Goal: Information Seeking & Learning: Check status

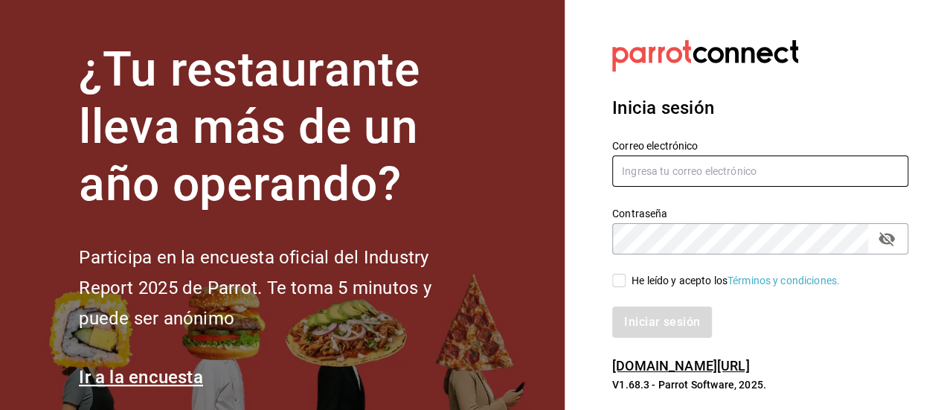
type input "[EMAIL_ADDRESS][DOMAIN_NAME]"
click at [624, 276] on input "He leído y acepto los Términos y condiciones." at bounding box center [619, 280] width 13 height 13
checkbox input "true"
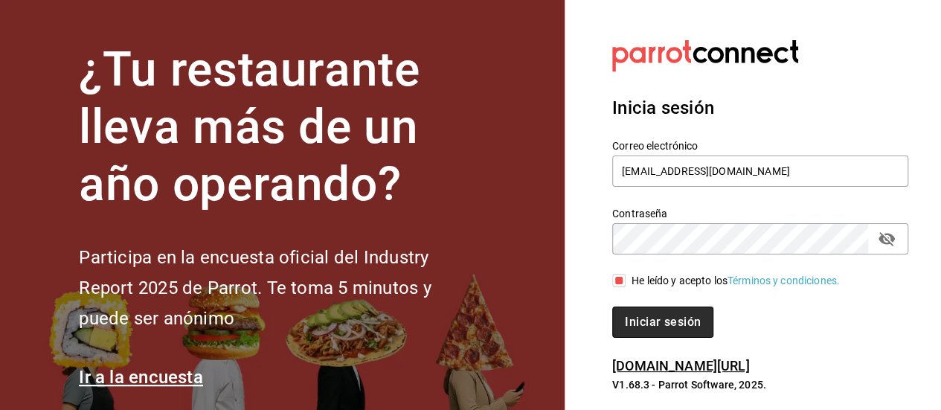
click at [645, 311] on button "Iniciar sesión" at bounding box center [663, 322] width 101 height 31
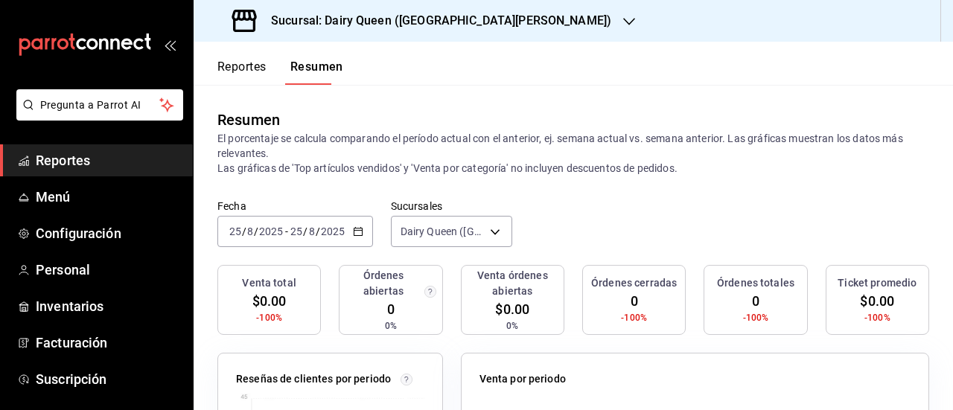
click at [240, 61] on button "Reportes" at bounding box center [241, 72] width 49 height 25
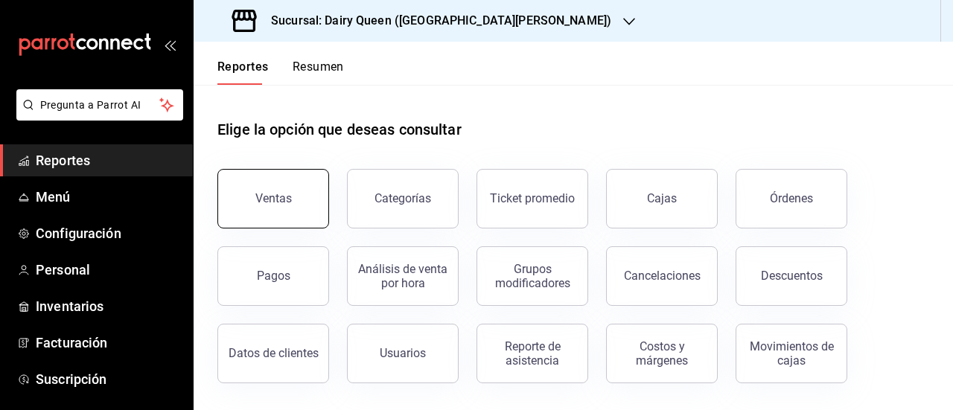
click at [259, 199] on button "Ventas" at bounding box center [273, 199] width 112 height 60
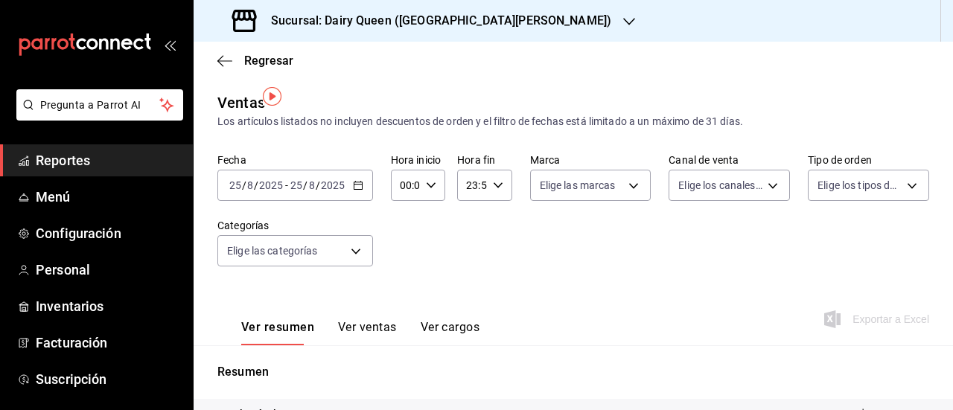
click at [354, 182] on \(Stroke\) "button" at bounding box center [358, 186] width 9 height 8
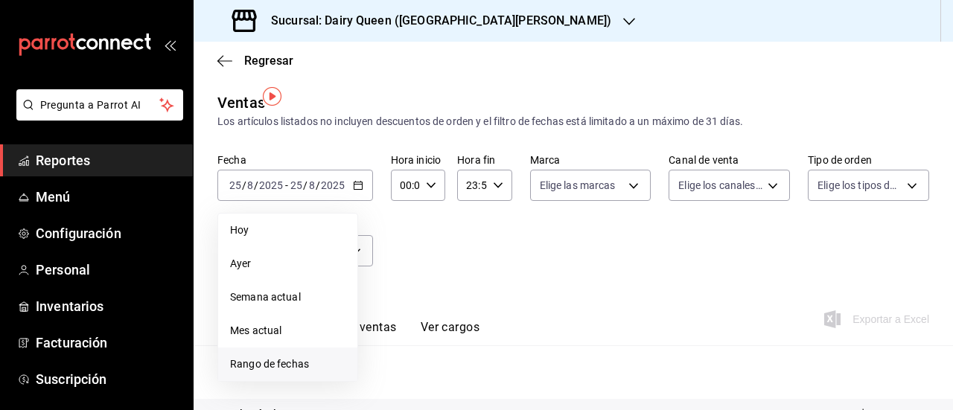
click at [282, 361] on span "Rango de fechas" at bounding box center [287, 364] width 115 height 16
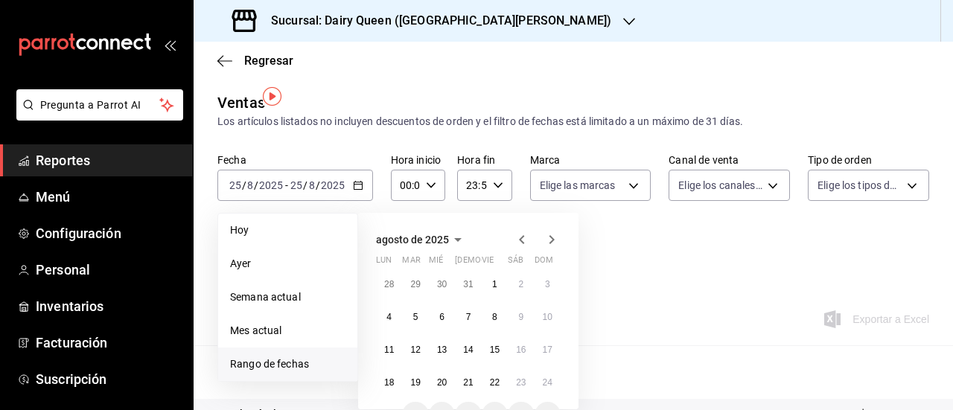
click at [284, 356] on span "Rango de fechas" at bounding box center [287, 364] width 115 height 16
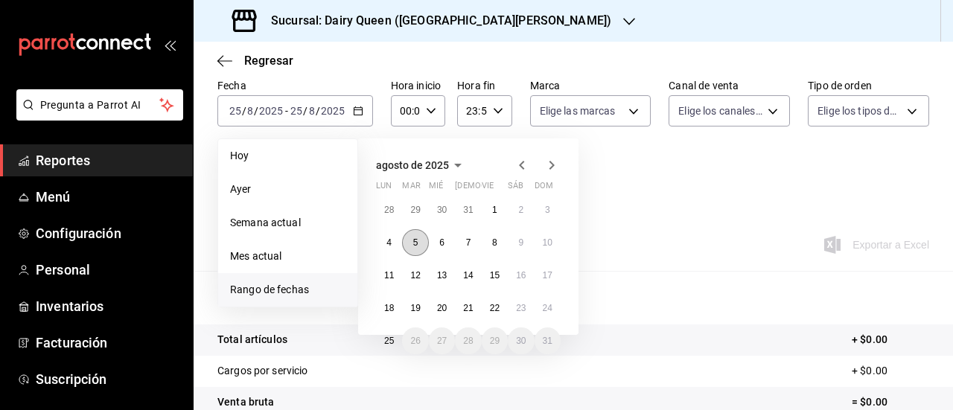
click at [413, 237] on abbr "5" at bounding box center [415, 242] width 5 height 10
click at [380, 269] on button "11" at bounding box center [389, 275] width 26 height 27
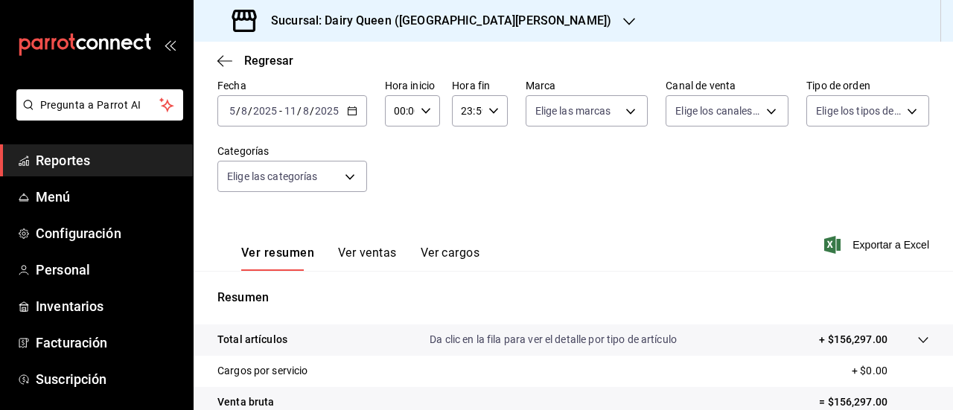
click at [623, 21] on icon "button" at bounding box center [629, 22] width 12 height 12
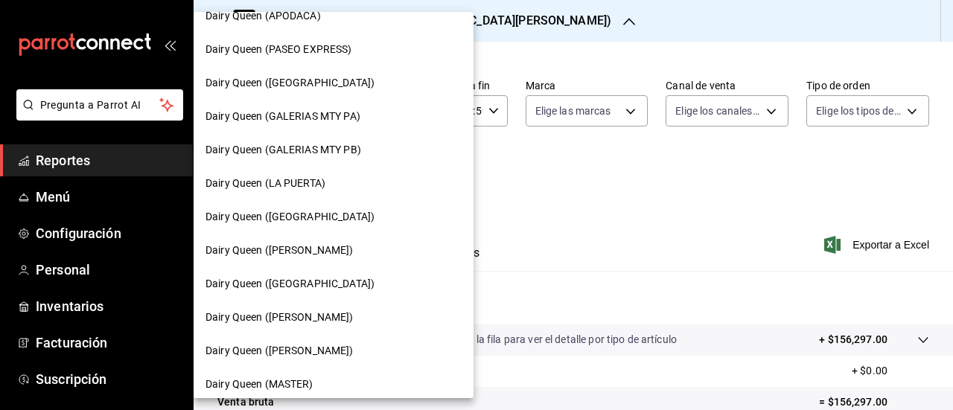
scroll to position [731, 0]
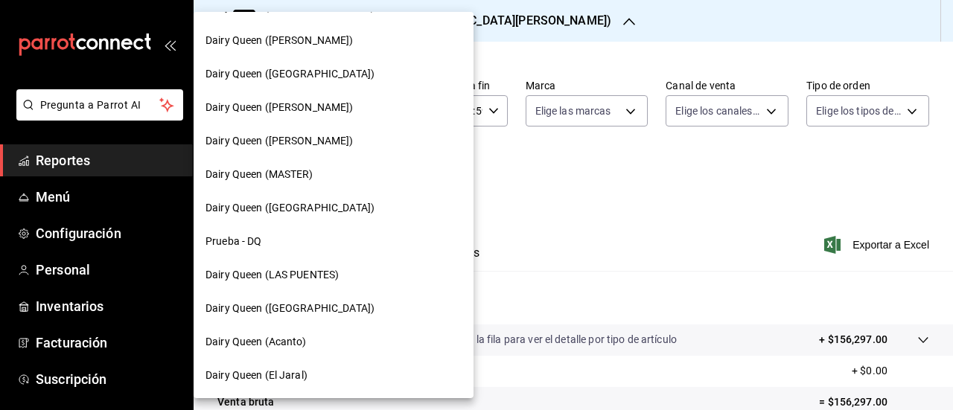
click at [308, 209] on span "Dairy Queen (Riviera del sol)" at bounding box center [289, 208] width 169 height 16
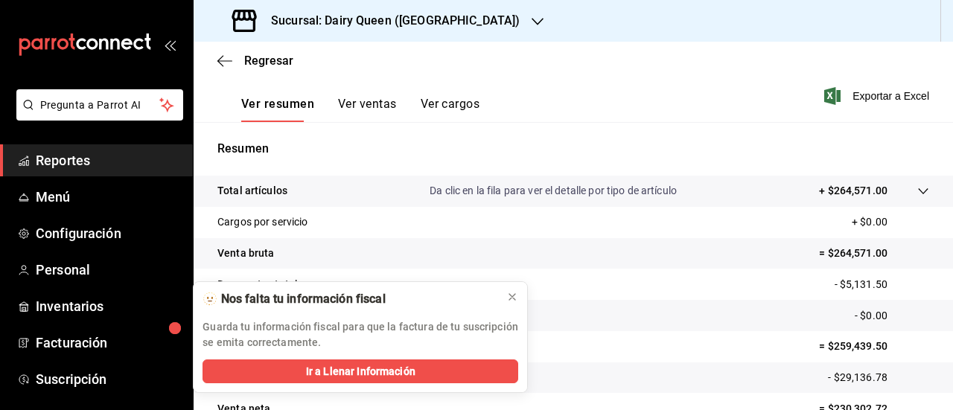
scroll to position [290, 0]
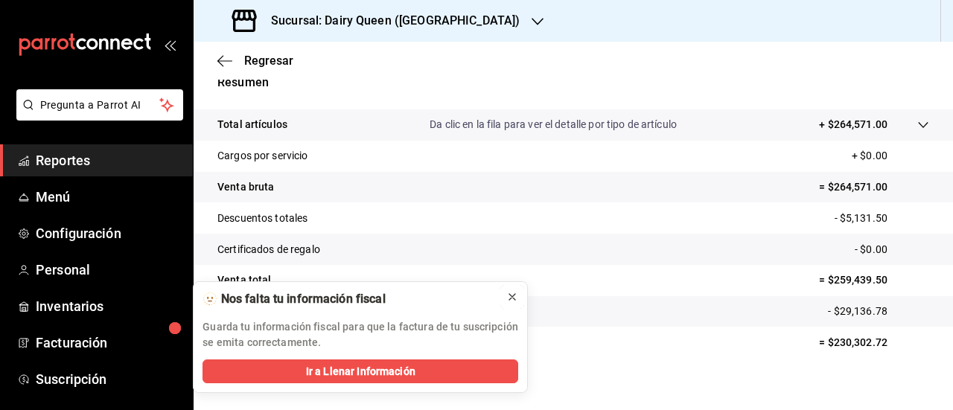
click at [514, 295] on icon at bounding box center [512, 297] width 6 height 6
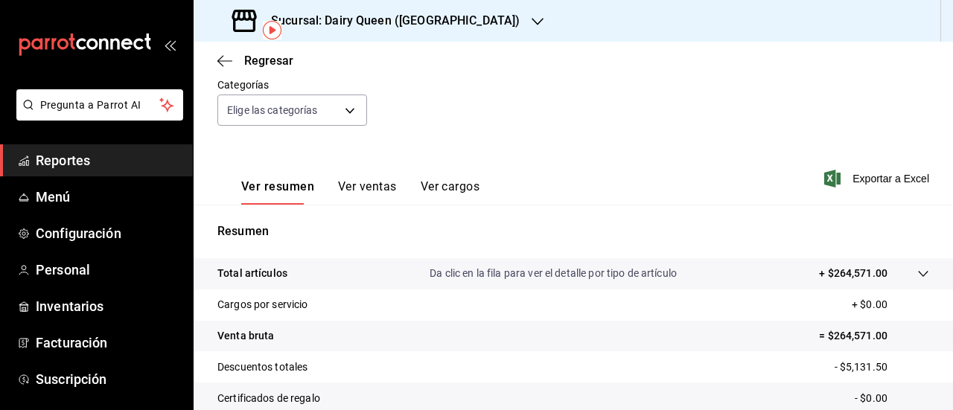
scroll to position [0, 0]
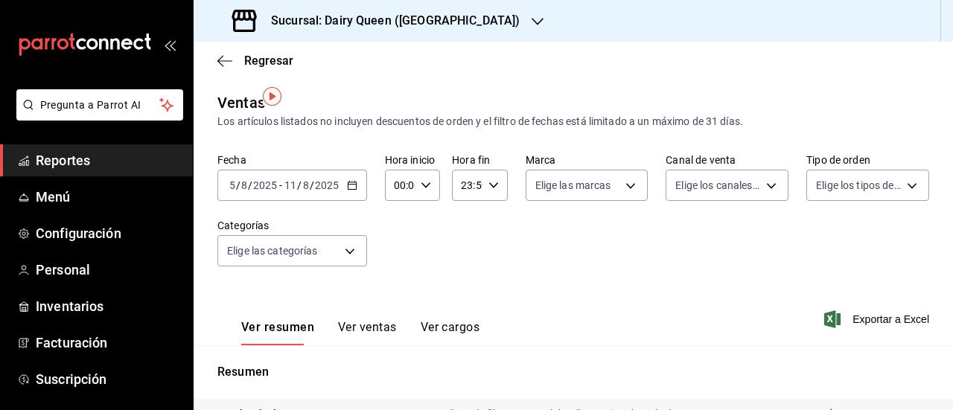
click at [504, 19] on div "Sucursal: Dairy Queen (Riviera del sol)" at bounding box center [377, 21] width 344 height 42
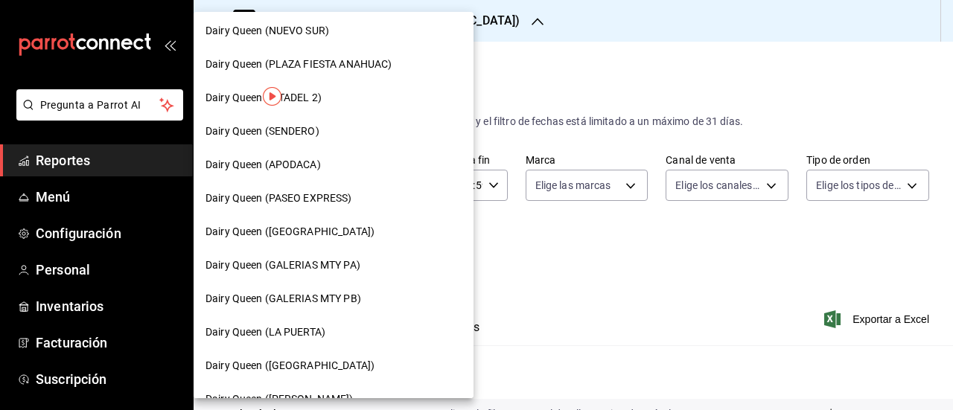
scroll to position [447, 0]
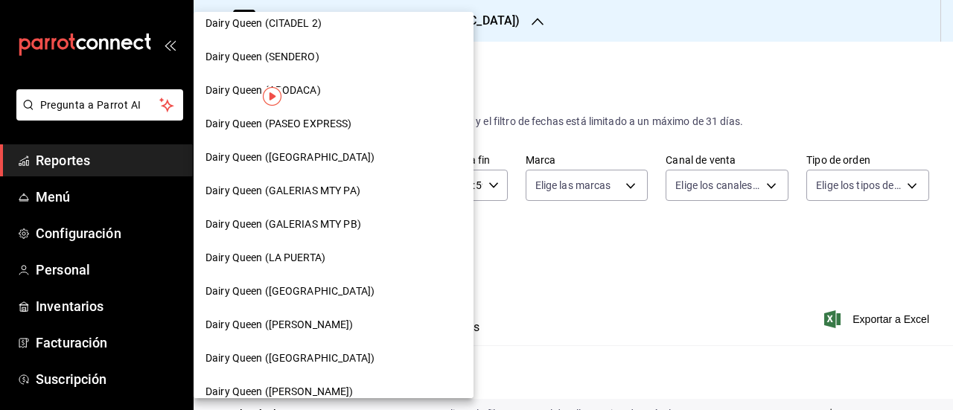
click at [315, 258] on span "Dairy Queen (LA PUERTA)" at bounding box center [265, 258] width 120 height 16
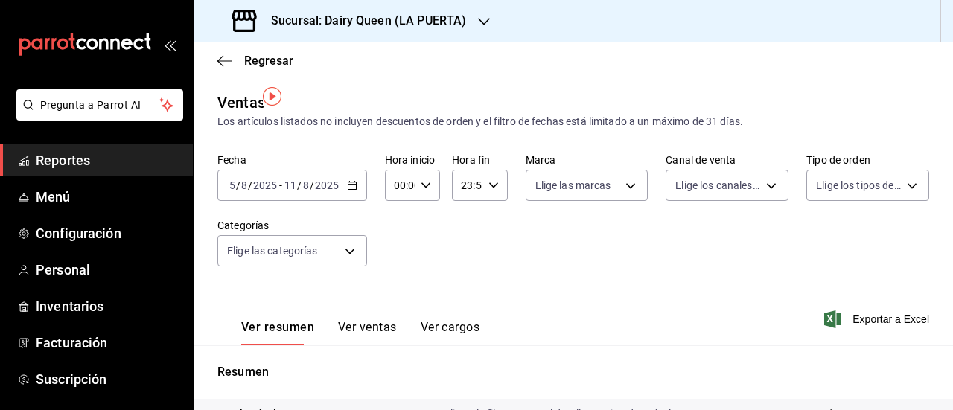
click at [478, 23] on icon "button" at bounding box center [484, 22] width 12 height 12
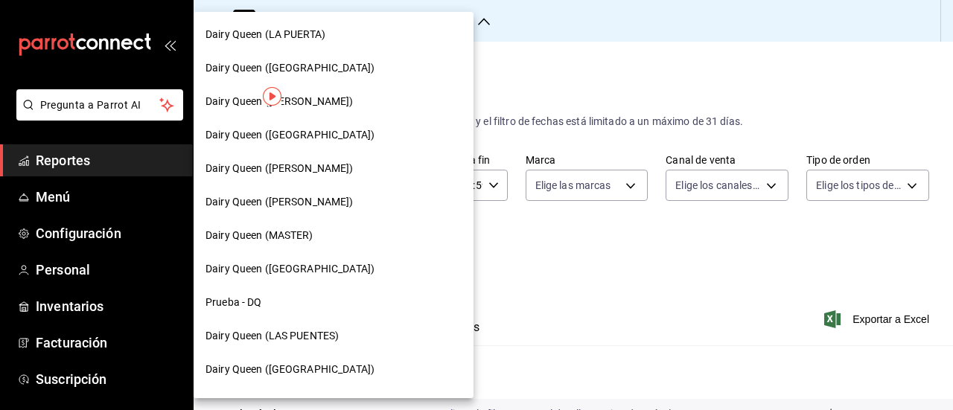
scroll to position [731, 0]
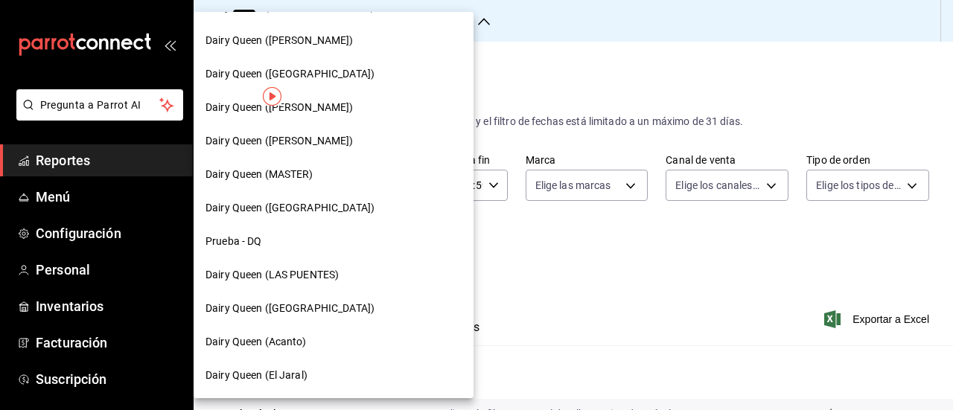
click at [311, 36] on div "Dairy Queen (GARCIA)" at bounding box center [333, 41] width 256 height 16
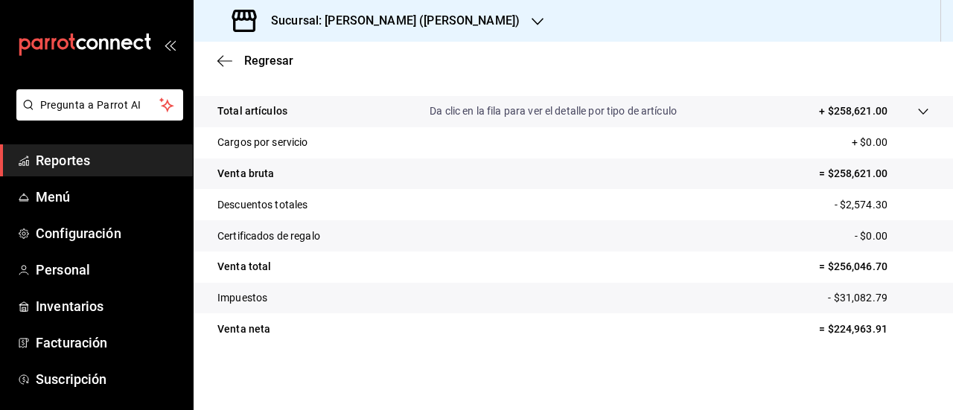
scroll to position [290, 0]
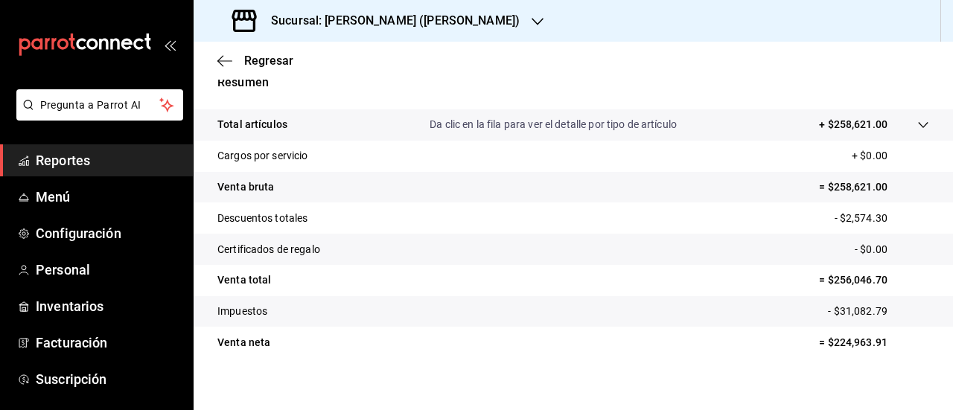
click at [531, 19] on icon "button" at bounding box center [537, 22] width 12 height 12
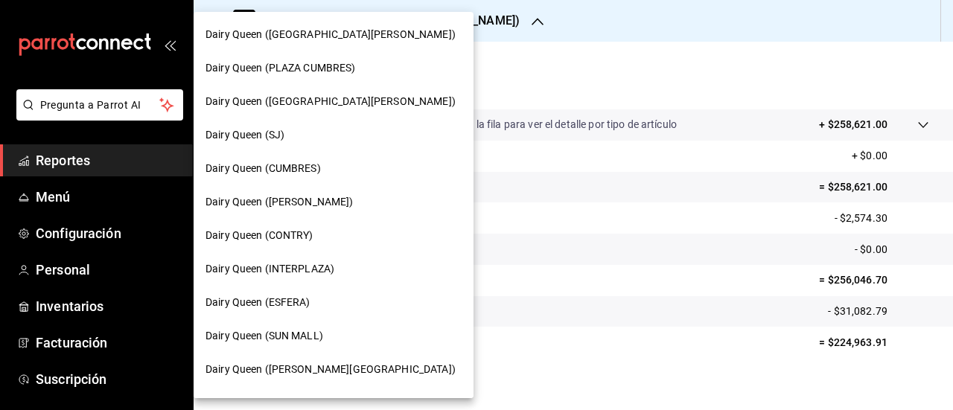
click at [393, 39] on span "Dairy Queen (GALERIAS VALLE ORIENTE)" at bounding box center [330, 35] width 250 height 16
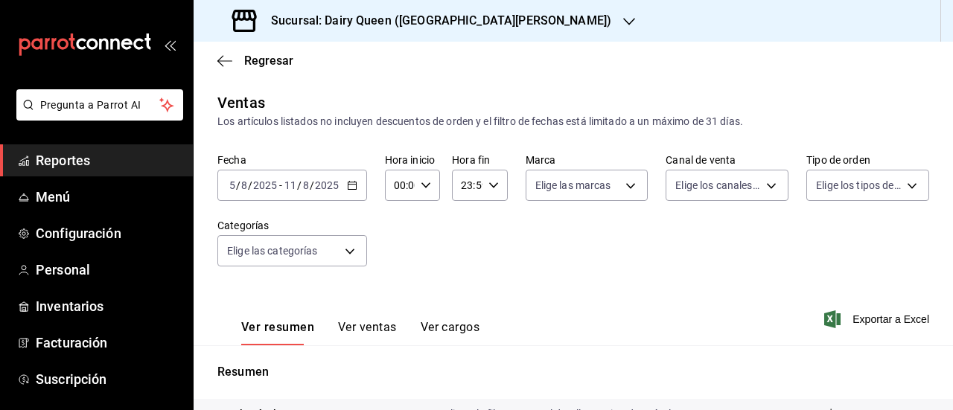
scroll to position [290, 0]
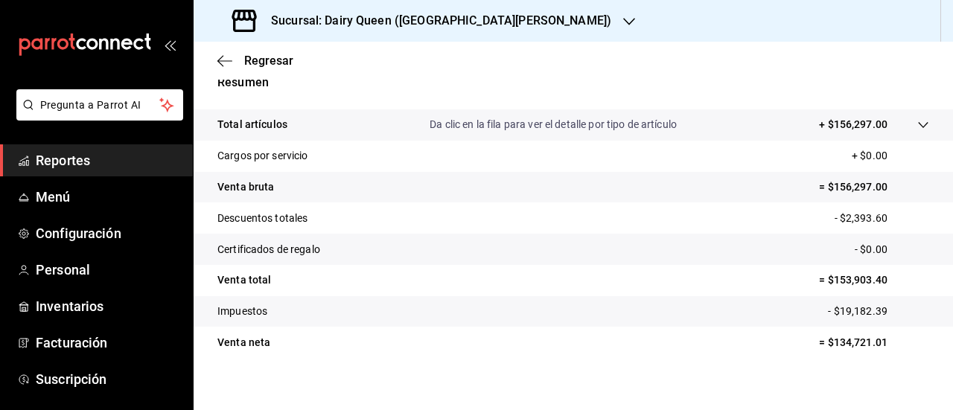
click at [623, 23] on icon "button" at bounding box center [629, 21] width 12 height 7
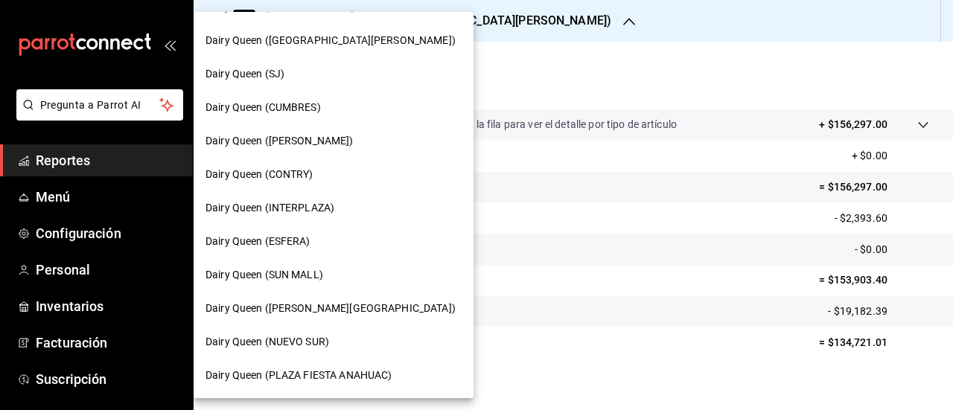
scroll to position [0, 0]
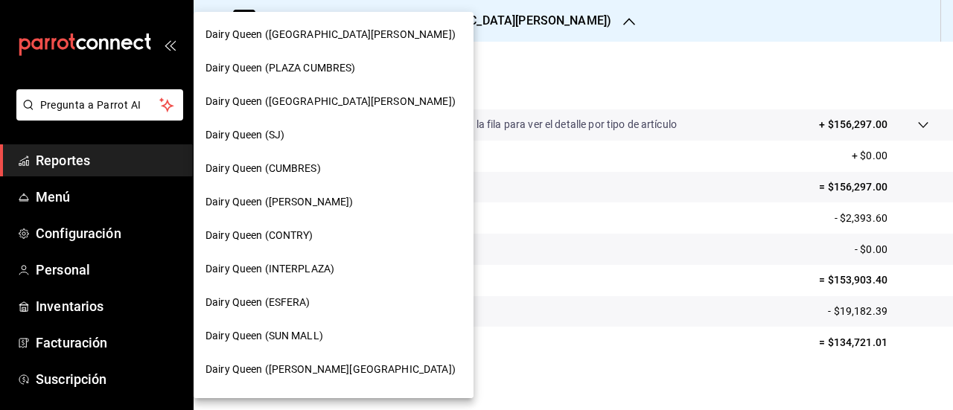
click at [326, 199] on span "Dairy Queen (HUMBERTO)" at bounding box center [279, 202] width 148 height 16
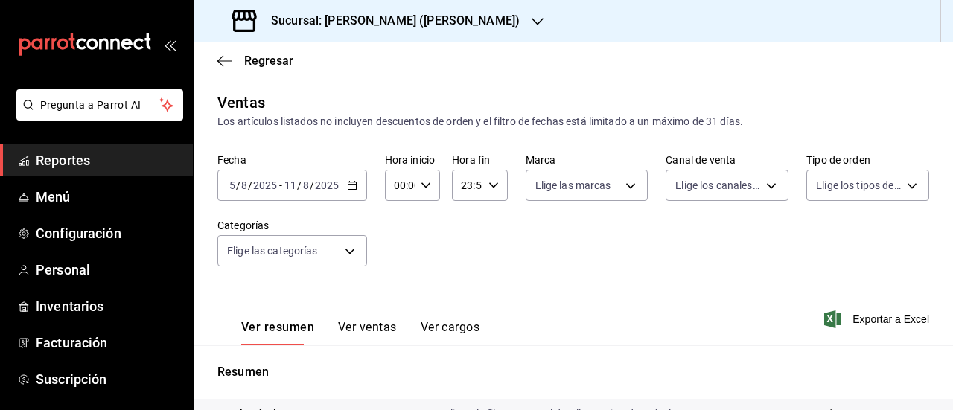
scroll to position [290, 0]
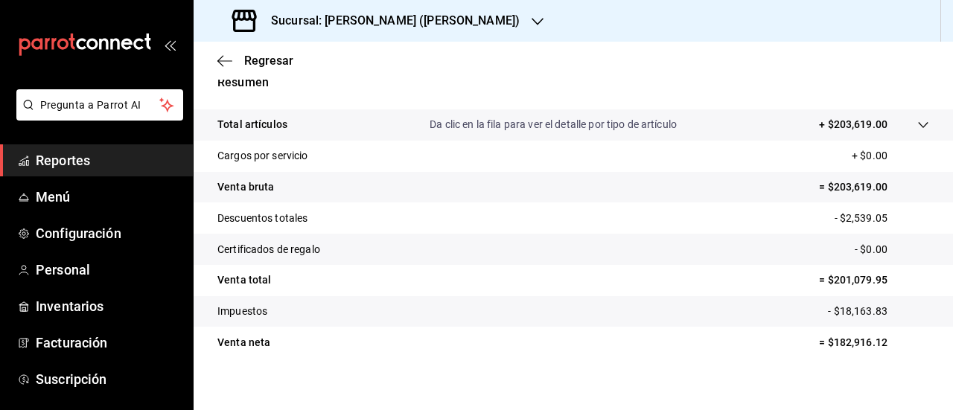
click at [531, 13] on div at bounding box center [537, 21] width 12 height 16
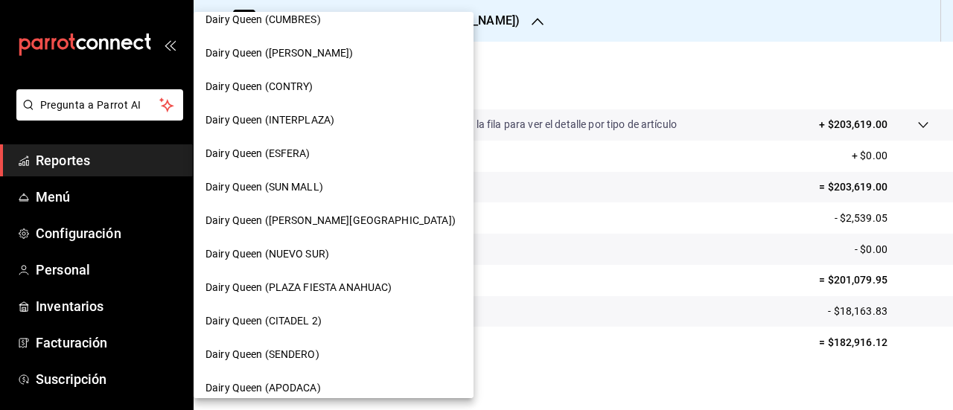
scroll to position [223, 0]
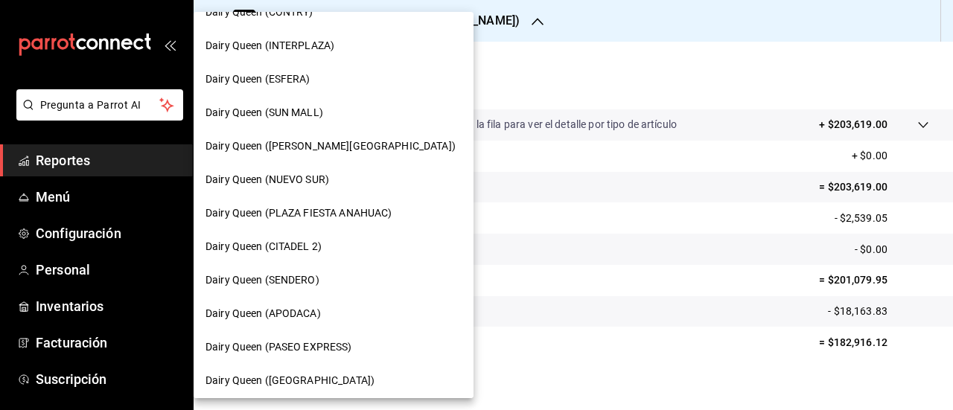
click at [331, 45] on span "Dairy Queen (INTERPLAZA)" at bounding box center [269, 46] width 129 height 16
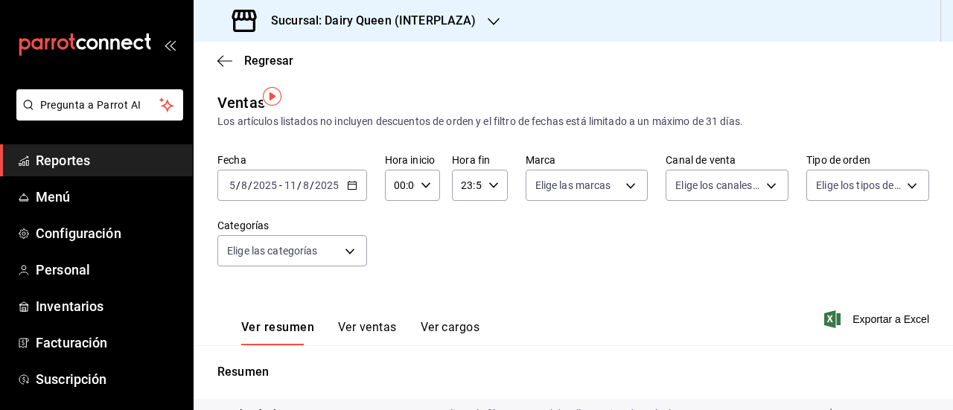
click at [493, 23] on icon "button" at bounding box center [493, 22] width 12 height 12
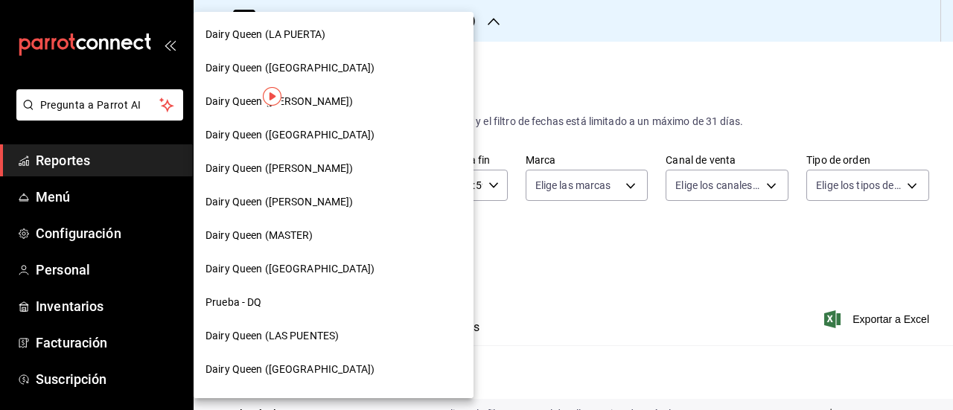
scroll to position [731, 0]
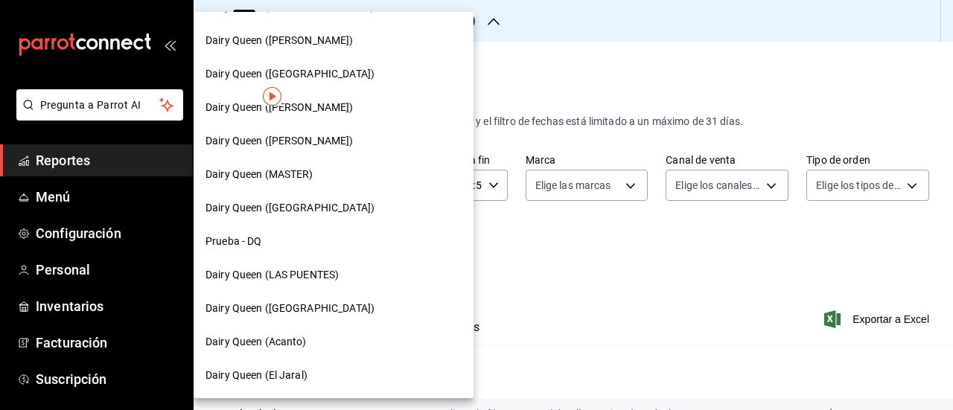
click at [310, 313] on span "Dairy Queen (PLAZA KUNE)" at bounding box center [289, 309] width 169 height 16
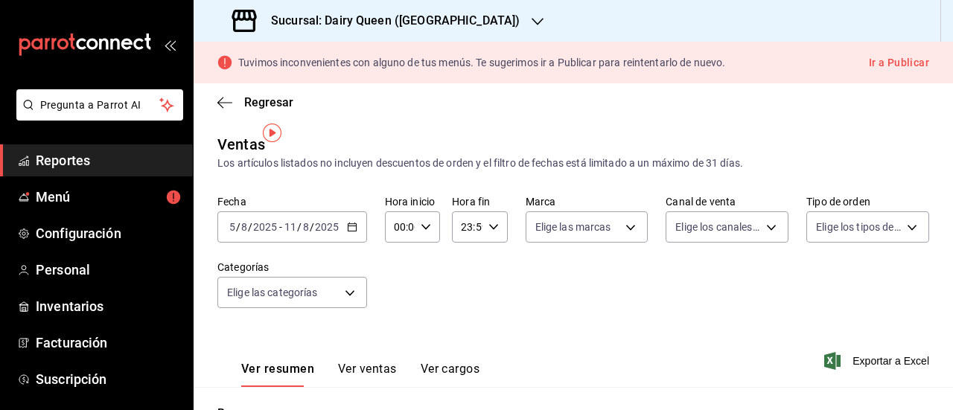
click at [531, 23] on icon "button" at bounding box center [537, 22] width 12 height 12
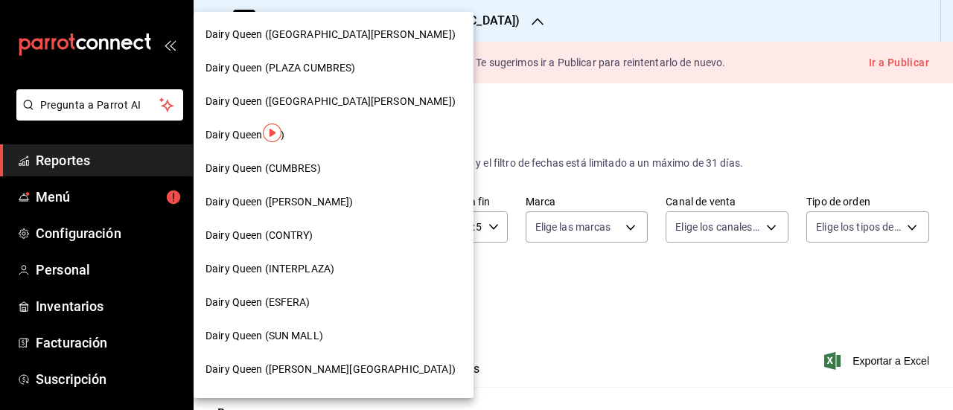
click at [345, 134] on div "Dairy Queen (SJ)" at bounding box center [333, 135] width 256 height 16
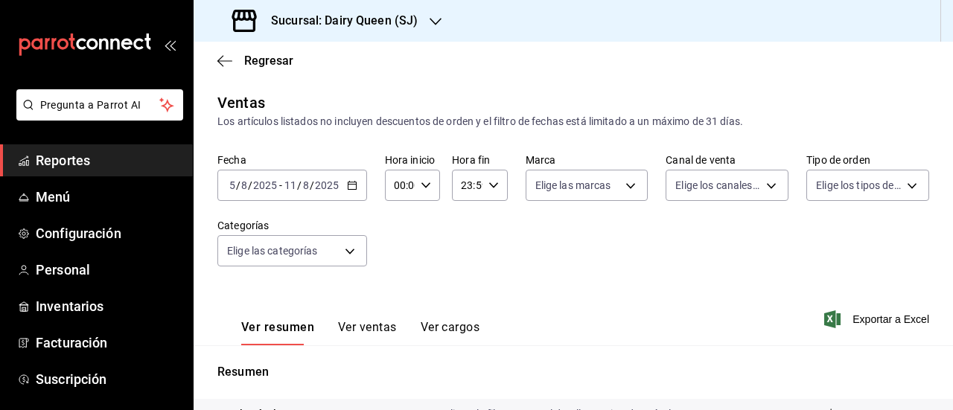
scroll to position [290, 0]
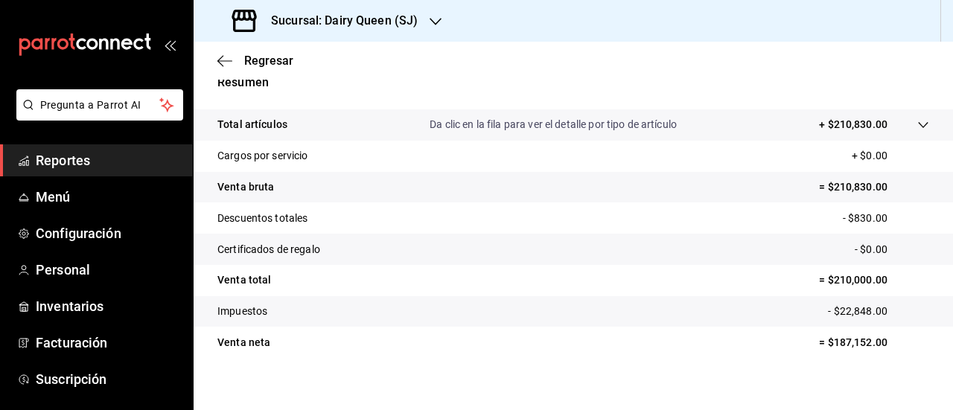
click at [437, 18] on icon "button" at bounding box center [435, 22] width 12 height 12
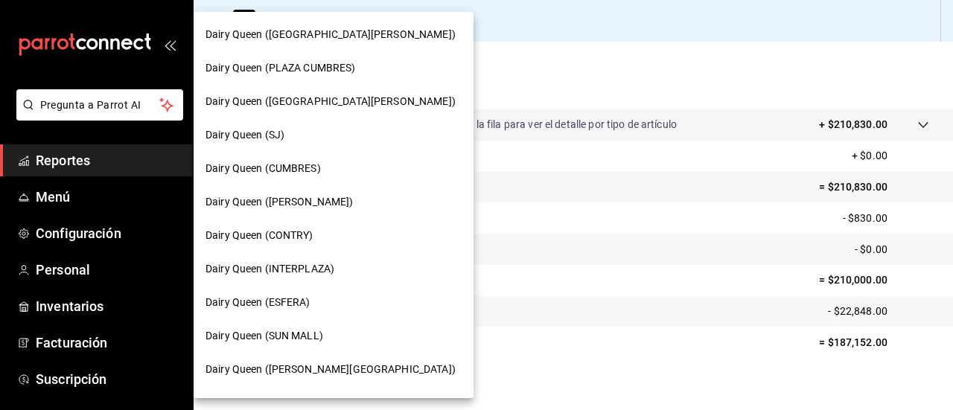
click at [333, 172] on div "Dairy Queen (CUMBRES)" at bounding box center [333, 169] width 256 height 16
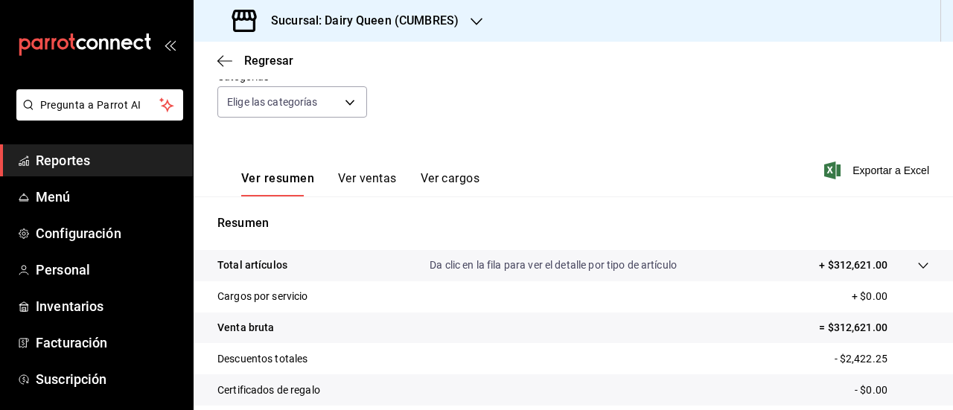
scroll to position [290, 0]
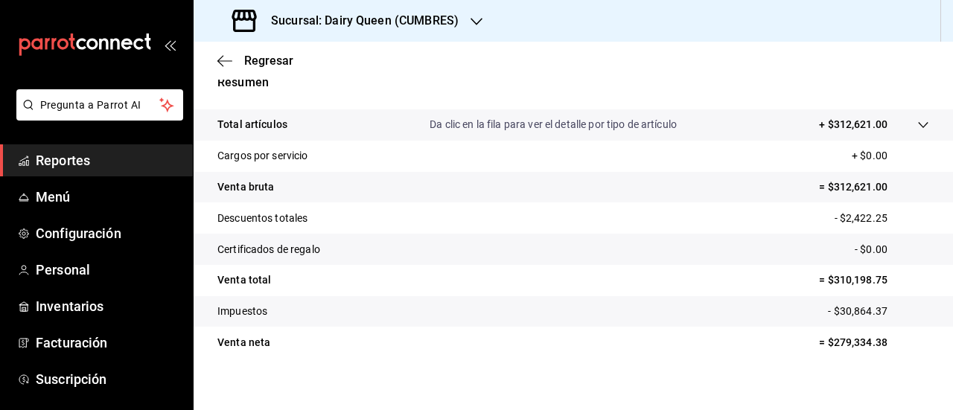
click at [472, 25] on icon "button" at bounding box center [476, 22] width 12 height 12
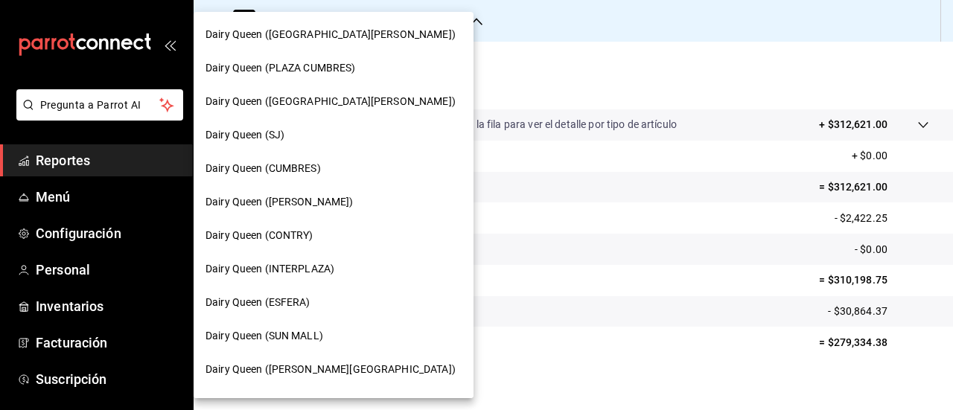
click at [307, 68] on span "Dairy Queen (PLAZA CUMBRES)" at bounding box center [280, 68] width 150 height 16
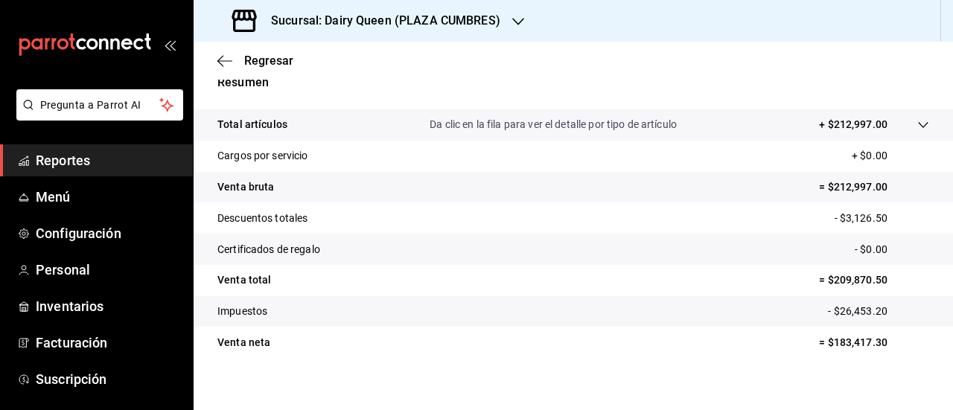
scroll to position [290, 0]
click at [517, 21] on icon "button" at bounding box center [518, 22] width 12 height 12
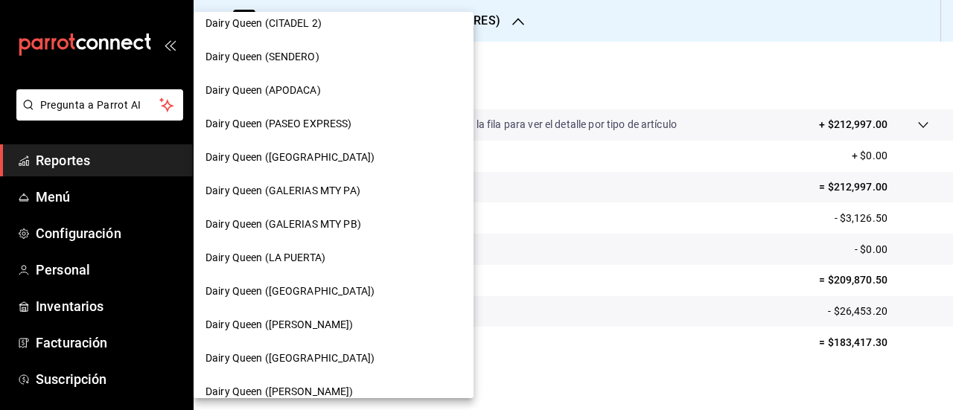
scroll to position [521, 0]
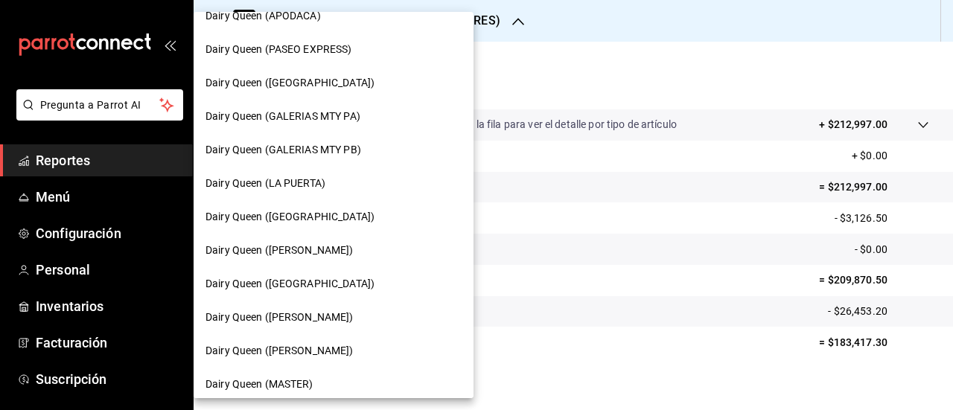
click at [350, 154] on span "Dairy Queen (GALERIAS MTY PB)" at bounding box center [283, 150] width 156 height 16
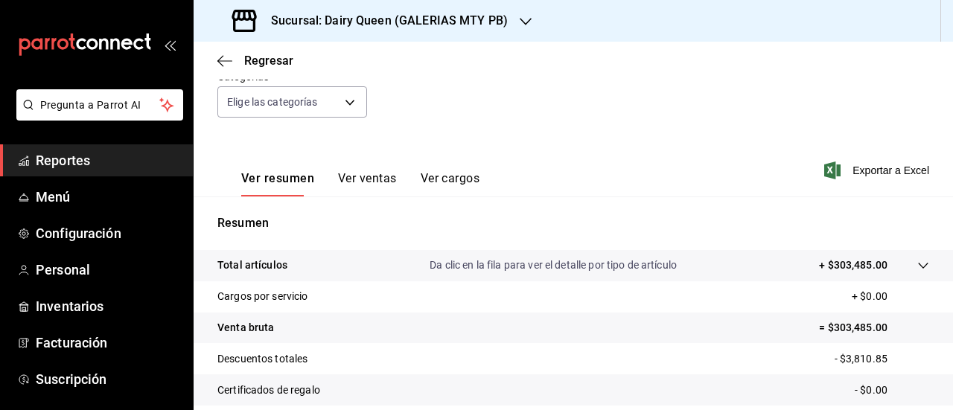
scroll to position [290, 0]
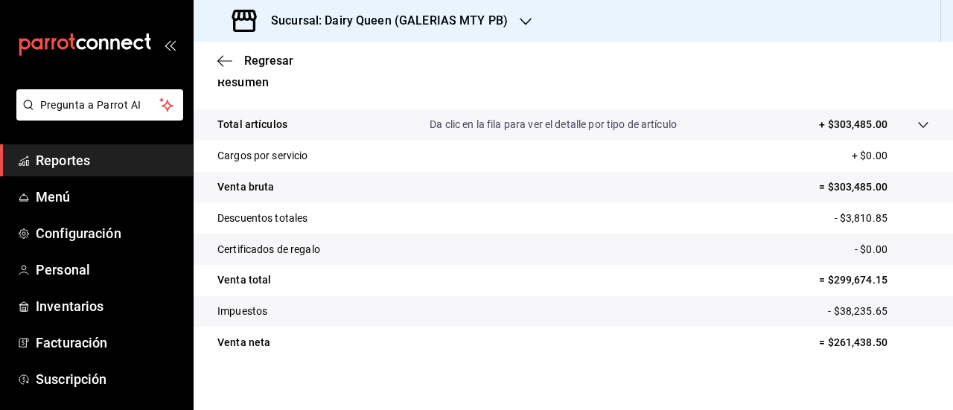
click at [521, 25] on icon "button" at bounding box center [525, 22] width 12 height 12
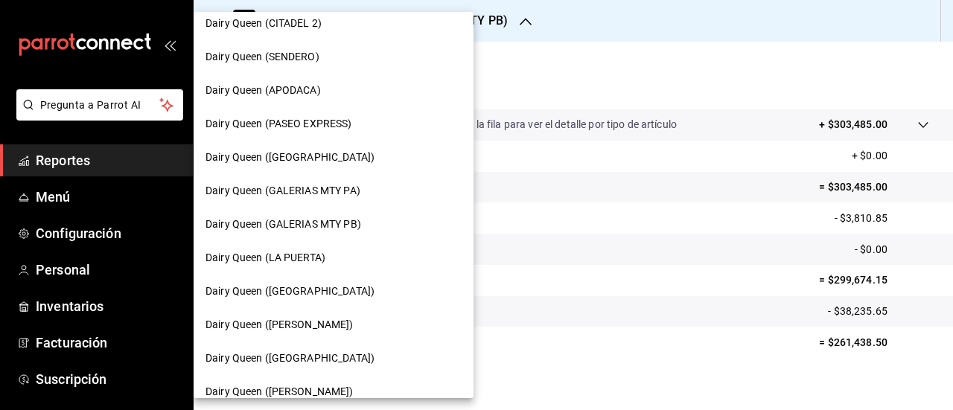
scroll to position [521, 0]
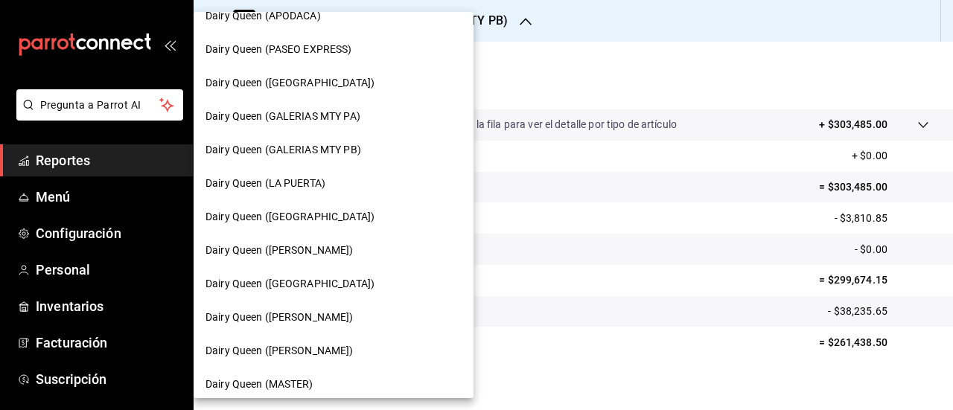
click at [354, 123] on span "Dairy Queen (GALERIAS MTY PA)" at bounding box center [282, 117] width 155 height 16
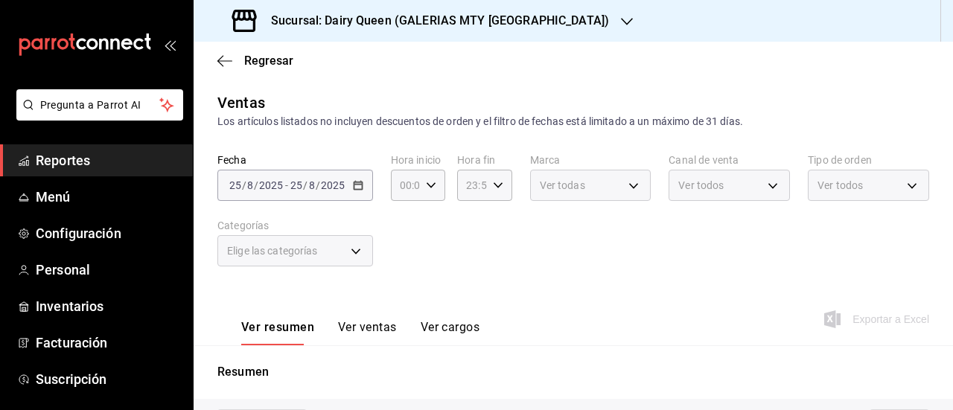
scroll to position [314, 0]
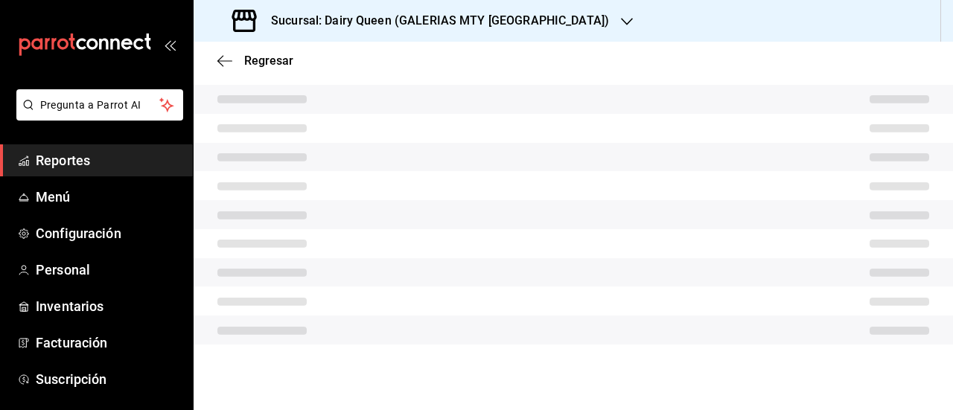
scroll to position [290, 0]
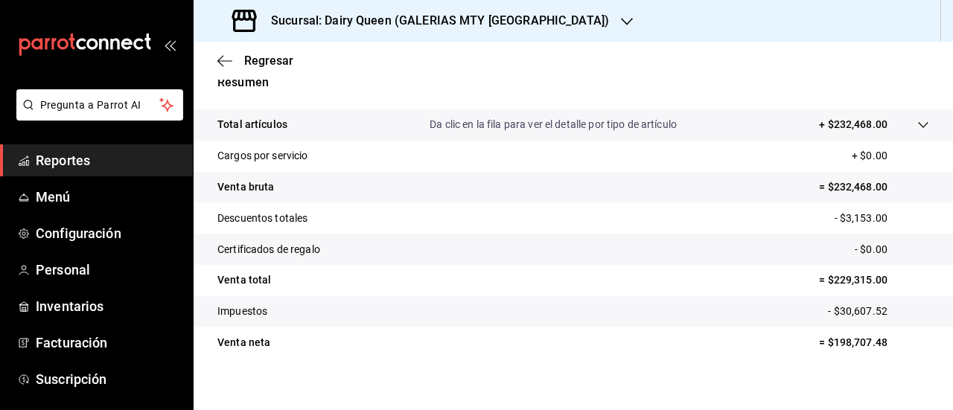
click at [621, 21] on icon "button" at bounding box center [627, 22] width 12 height 12
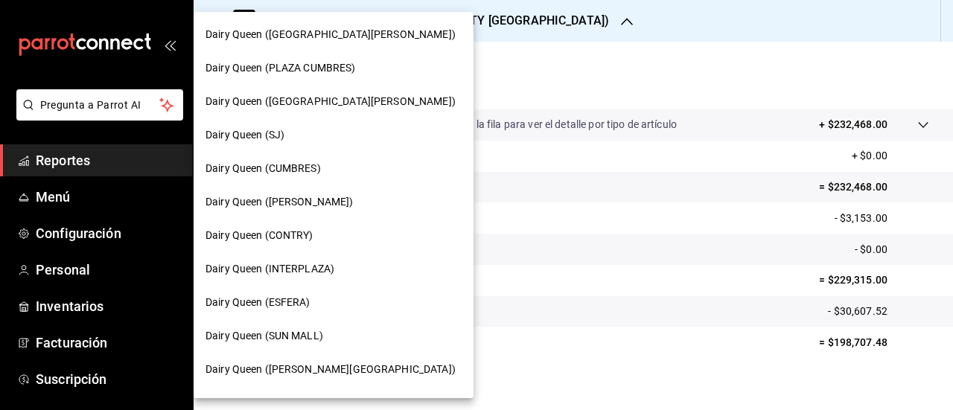
click at [316, 231] on div "Dairy Queen (CONTRY)" at bounding box center [333, 236] width 256 height 16
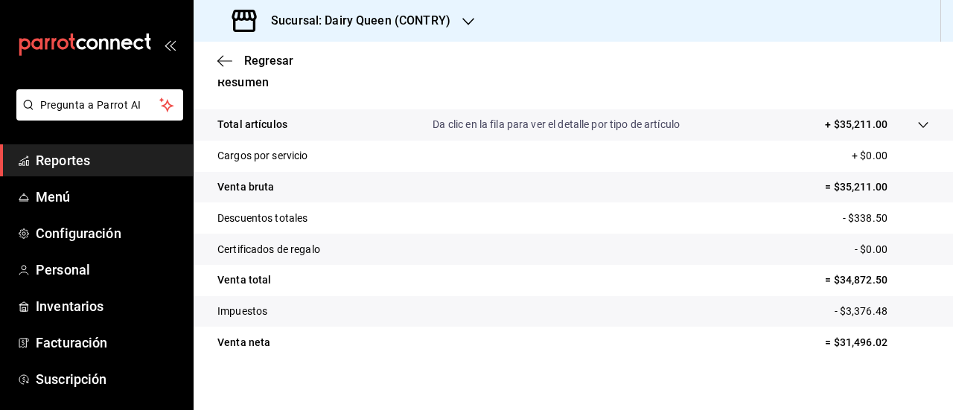
scroll to position [290, 0]
click at [467, 23] on icon "button" at bounding box center [468, 21] width 12 height 7
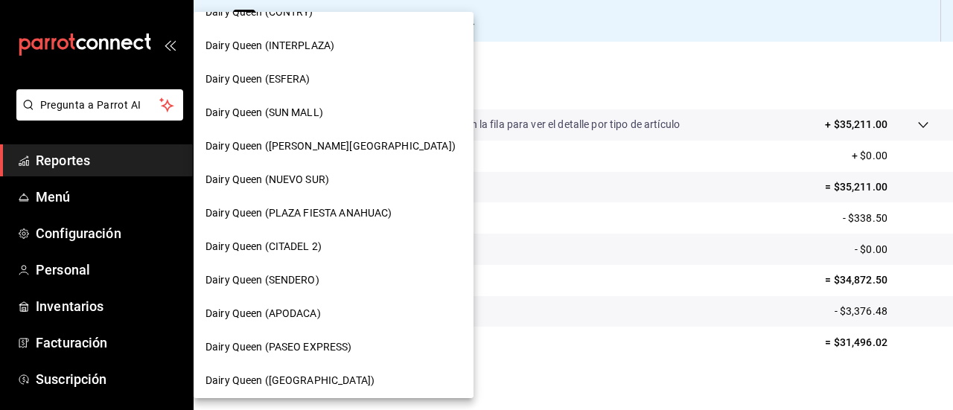
scroll to position [298, 0]
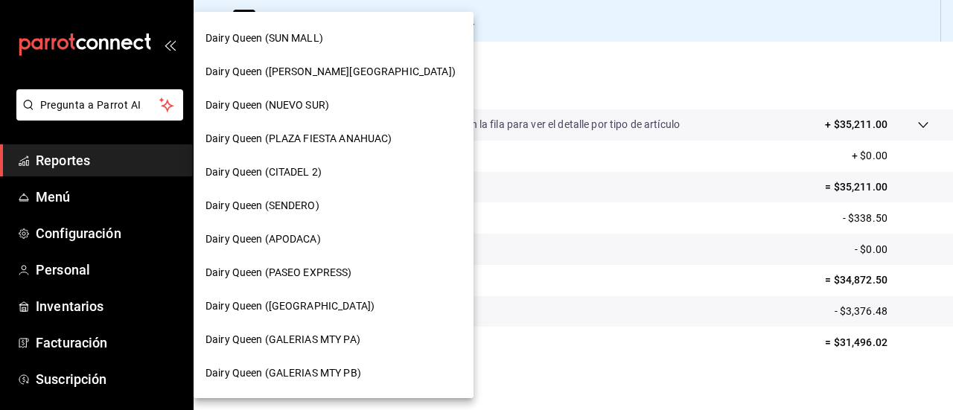
click at [337, 78] on div "Dairy Queen (VALLE ALTO)" at bounding box center [333, 72] width 256 height 16
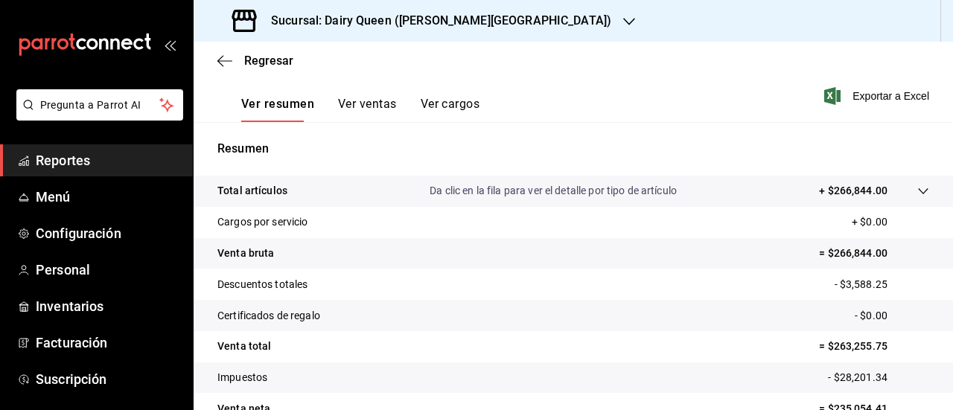
scroll to position [290, 0]
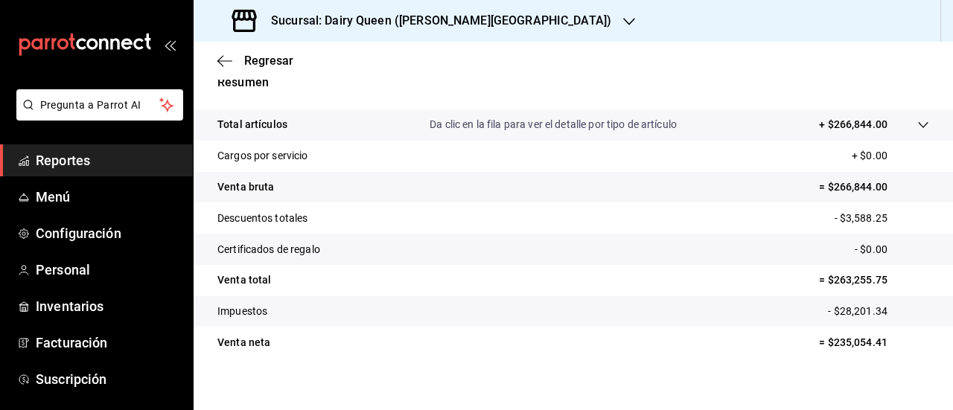
click at [623, 22] on icon "button" at bounding box center [629, 22] width 12 height 12
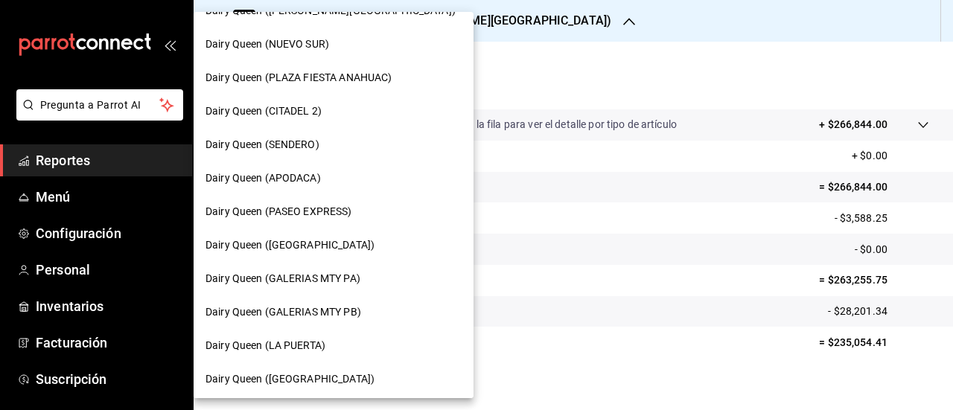
scroll to position [210, 0]
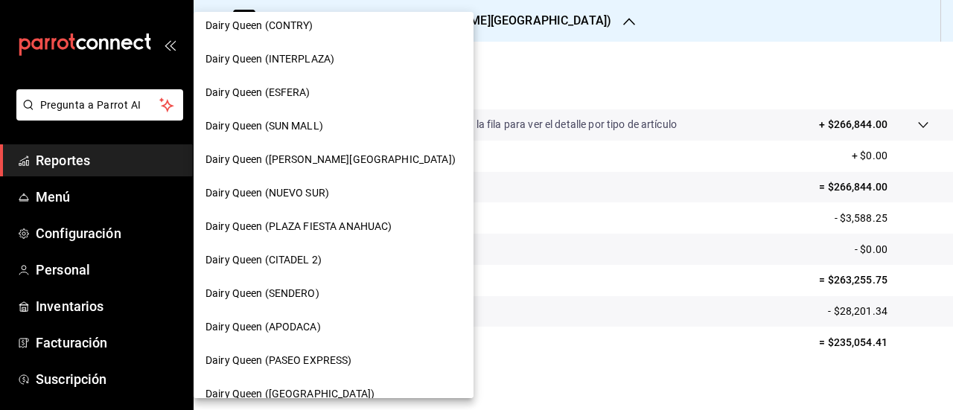
click at [303, 201] on div "Dairy Queen (NUEVO SUR)" at bounding box center [334, 192] width 280 height 33
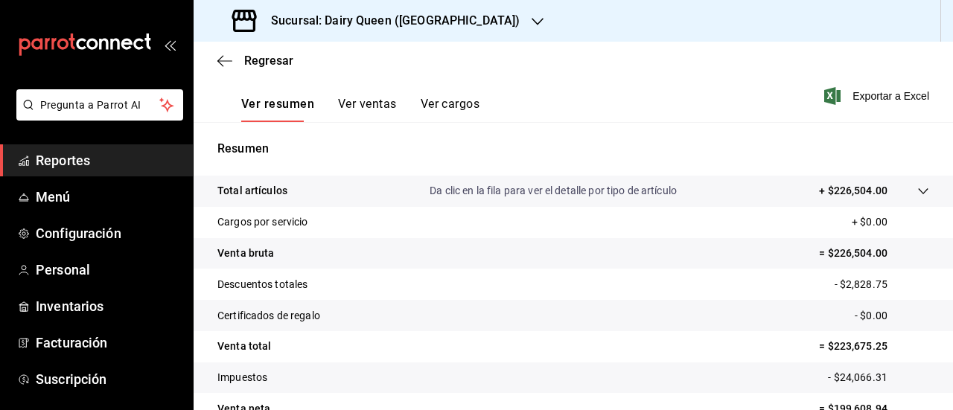
scroll to position [290, 0]
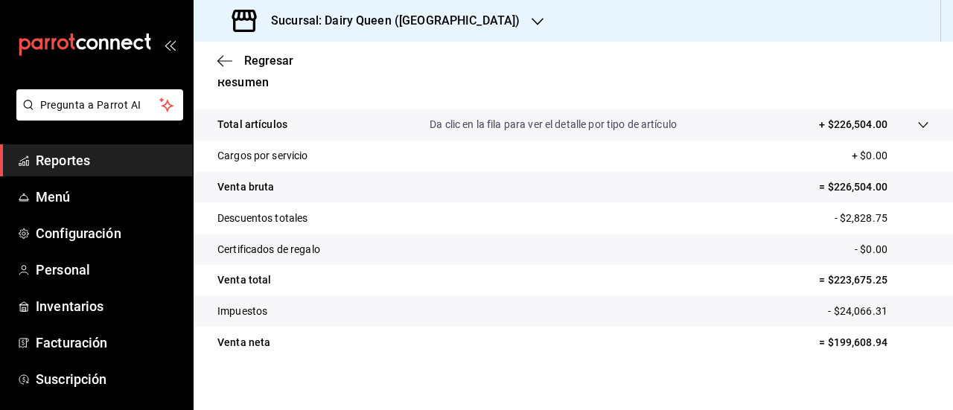
click at [531, 25] on icon "button" at bounding box center [537, 22] width 12 height 12
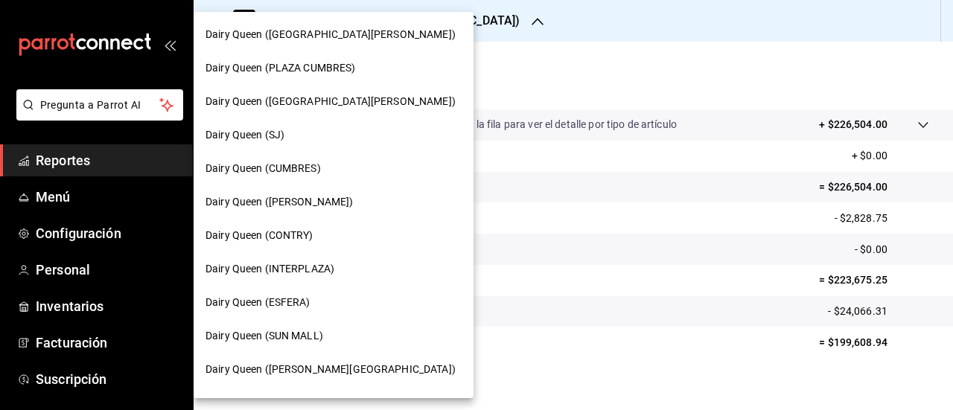
click at [341, 102] on span "Dairy Queen (PLAZA FIESTA SAN AGUSTIN)" at bounding box center [330, 102] width 250 height 16
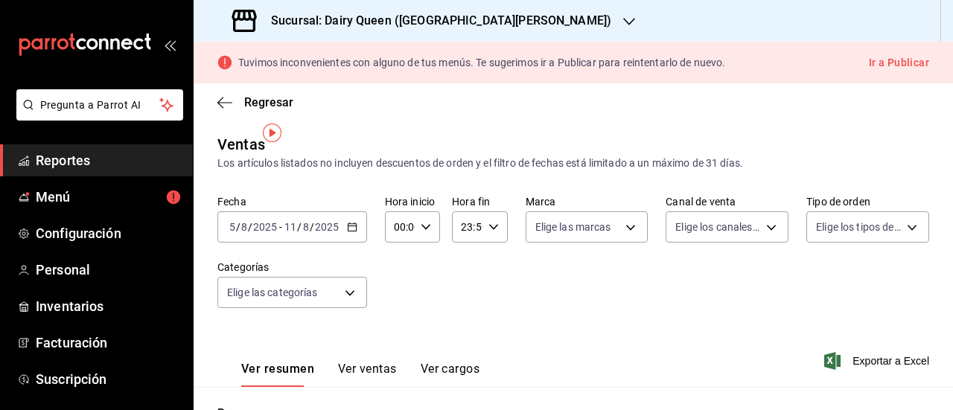
click at [623, 23] on icon "button" at bounding box center [629, 21] width 12 height 7
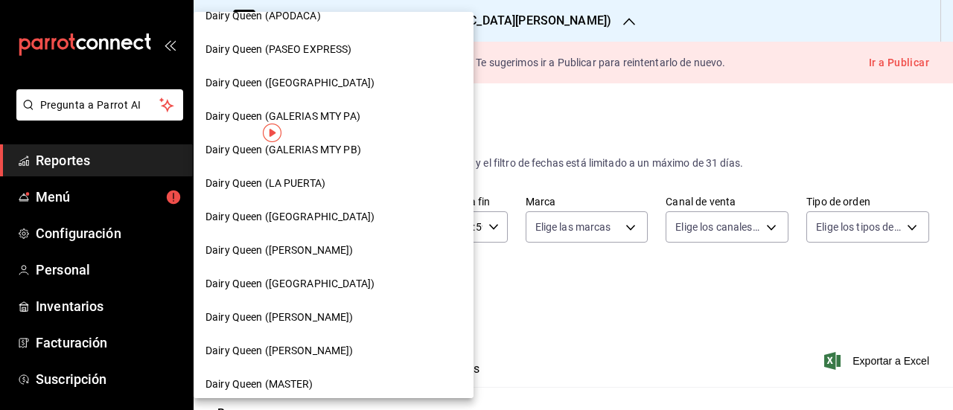
scroll to position [670, 0]
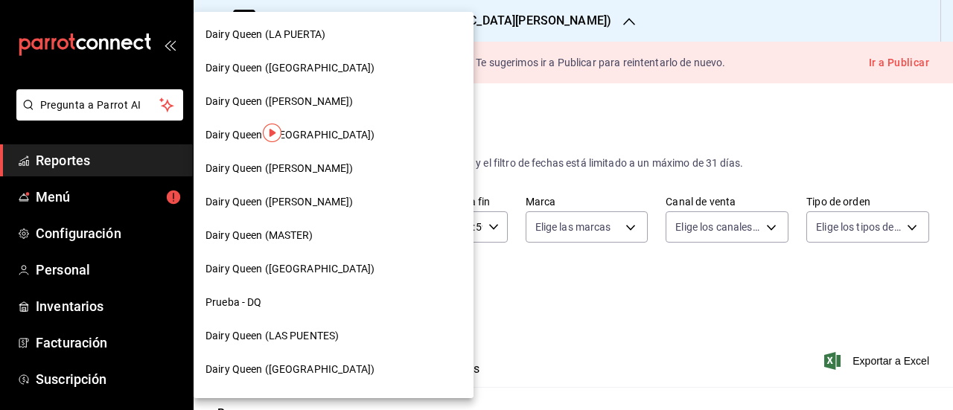
click at [314, 208] on span "Dairy Queen (Romulo Garza)" at bounding box center [279, 202] width 148 height 16
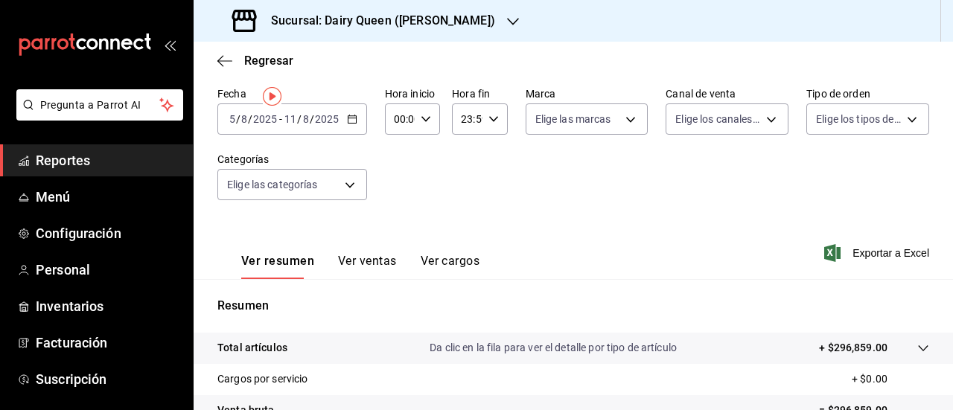
scroll to position [290, 0]
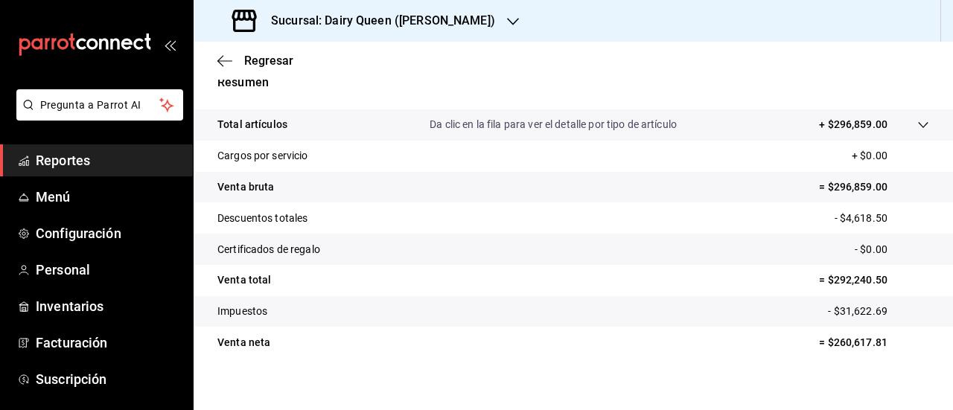
click at [507, 19] on icon "button" at bounding box center [513, 22] width 12 height 12
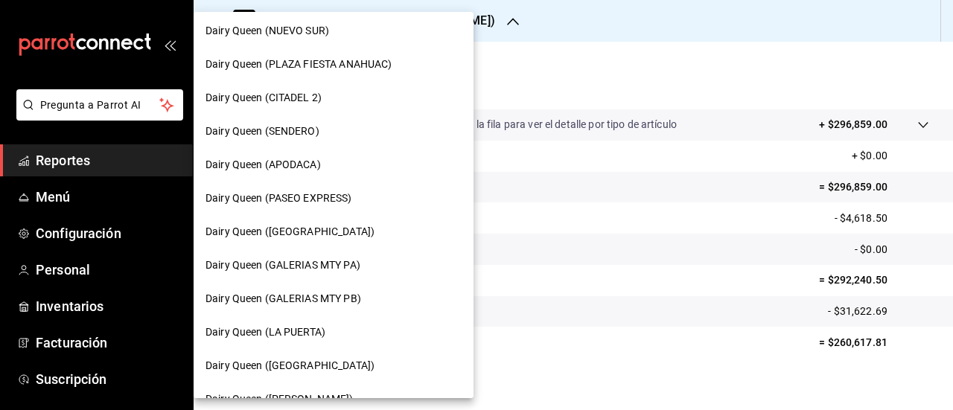
scroll to position [447, 0]
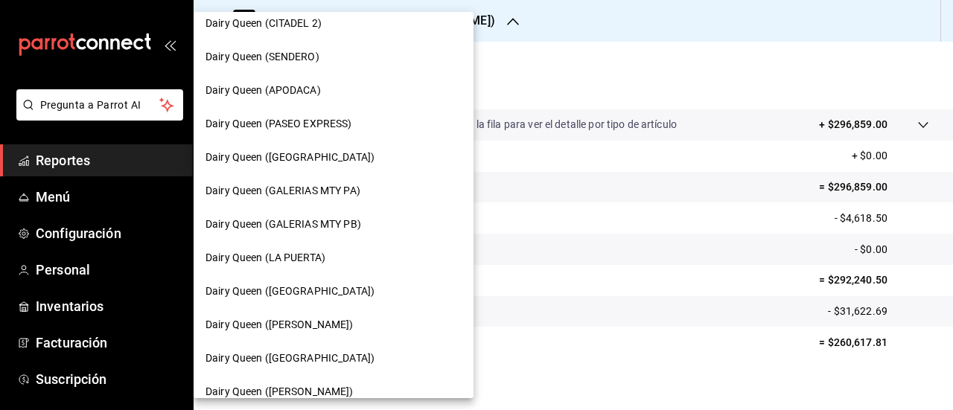
click at [342, 129] on span "Dairy Queen (PASEO EXPRESS)" at bounding box center [278, 124] width 147 height 16
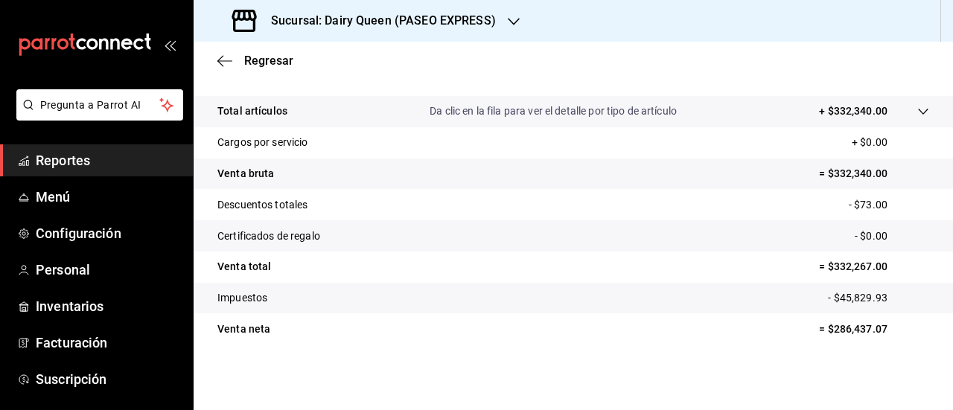
scroll to position [290, 0]
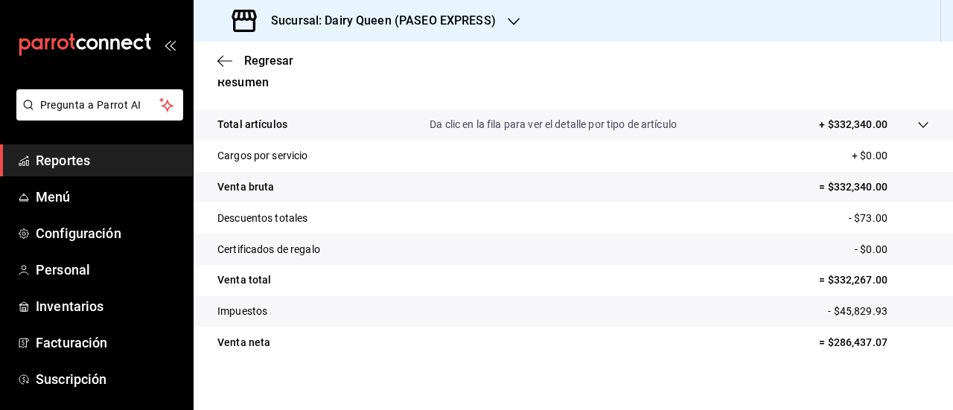
click at [460, 26] on h3 "Sucursal: Dairy Queen (PASEO EXPRESS)" at bounding box center [377, 21] width 237 height 18
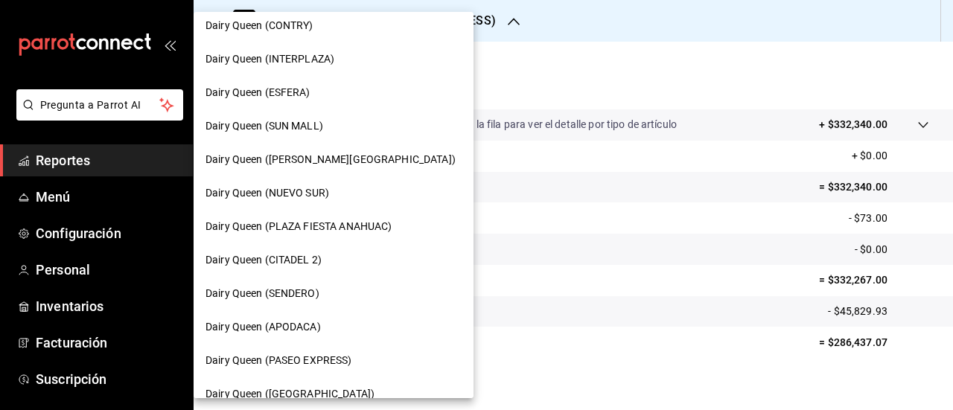
scroll to position [0, 0]
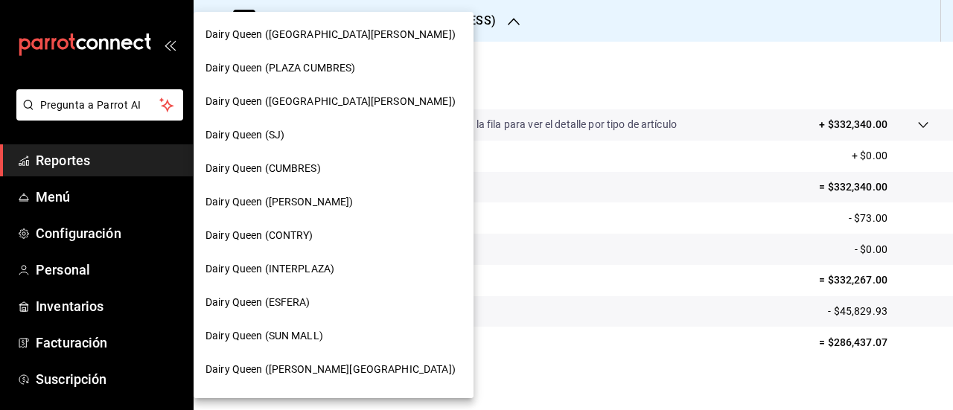
click at [299, 300] on span "Dairy Queen (ESFERA)" at bounding box center [257, 303] width 105 height 16
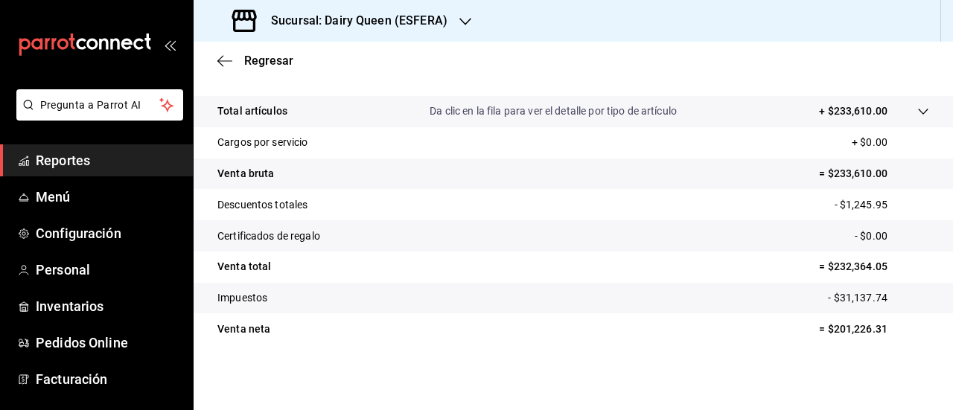
scroll to position [290, 0]
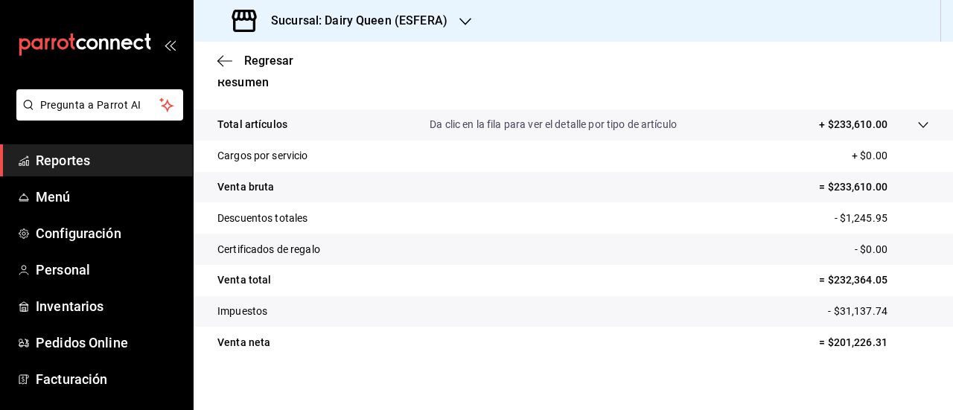
click at [460, 21] on icon "button" at bounding box center [465, 22] width 12 height 12
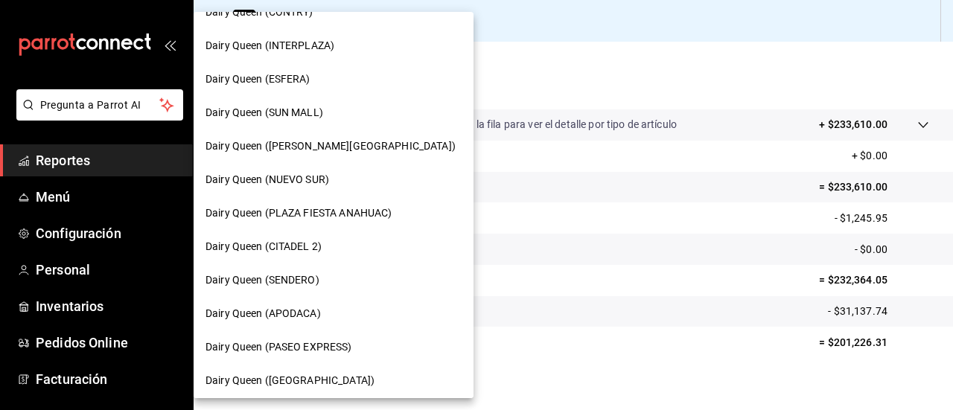
scroll to position [298, 0]
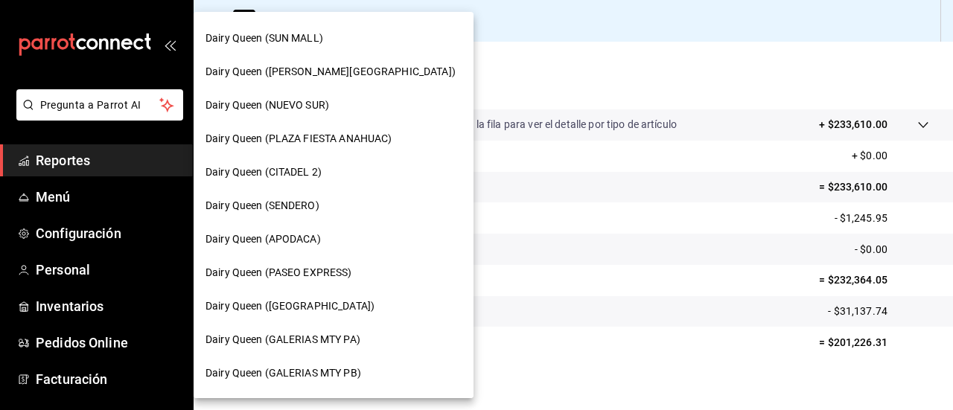
click at [318, 215] on div "Dairy Queen (SENDERO)" at bounding box center [334, 205] width 280 height 33
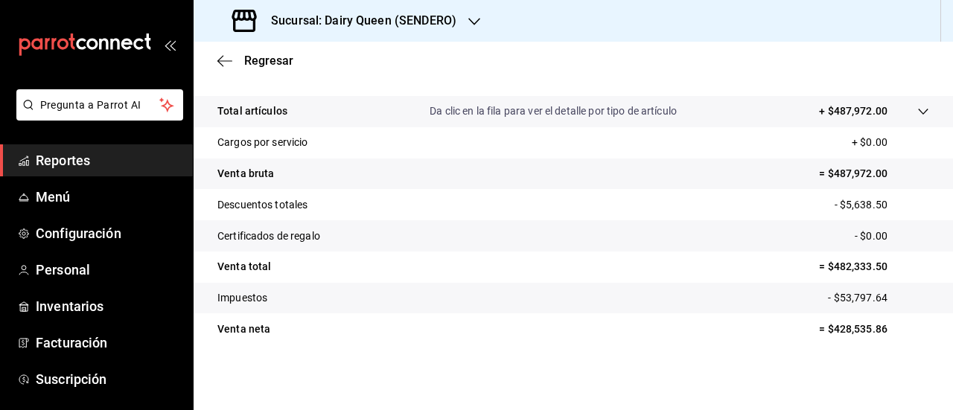
scroll to position [290, 0]
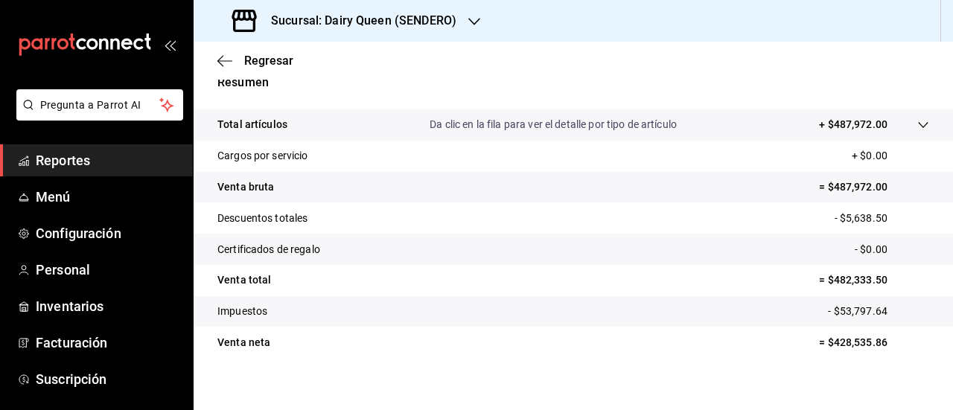
click at [478, 22] on icon "button" at bounding box center [474, 22] width 12 height 12
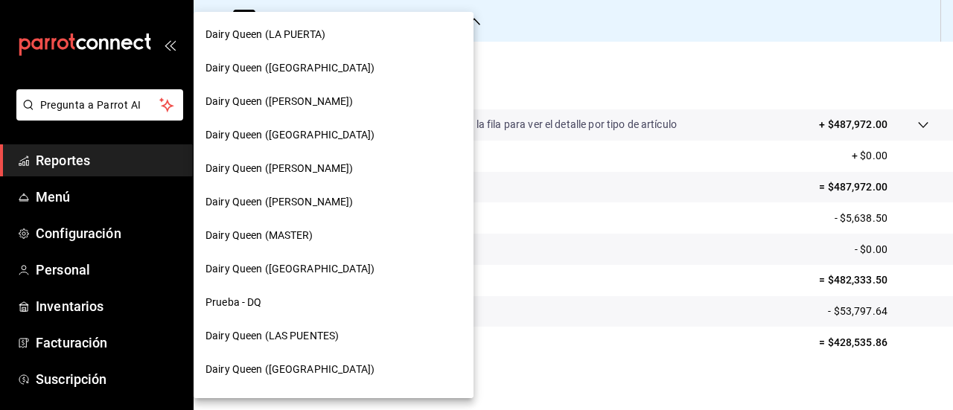
scroll to position [731, 0]
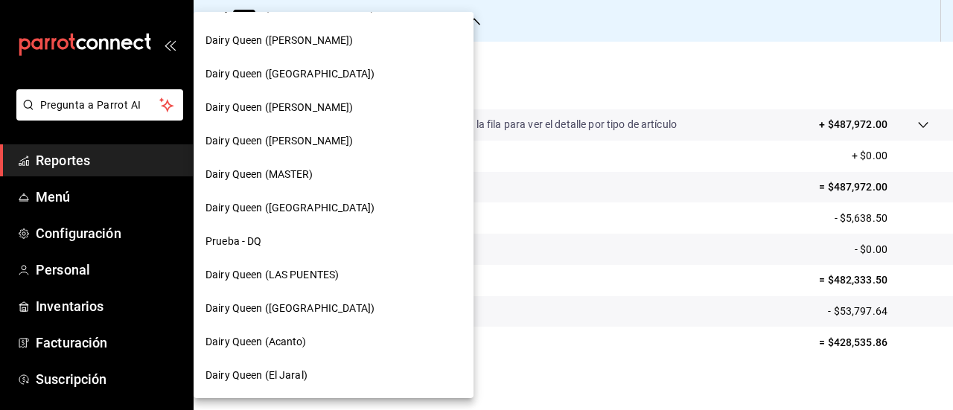
click at [305, 272] on span "Dairy Queen (LAS PUENTES)" at bounding box center [271, 275] width 133 height 16
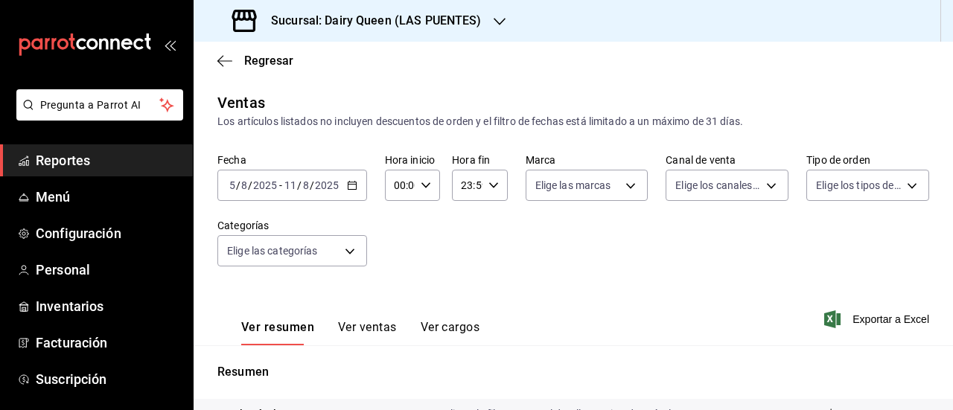
scroll to position [290, 0]
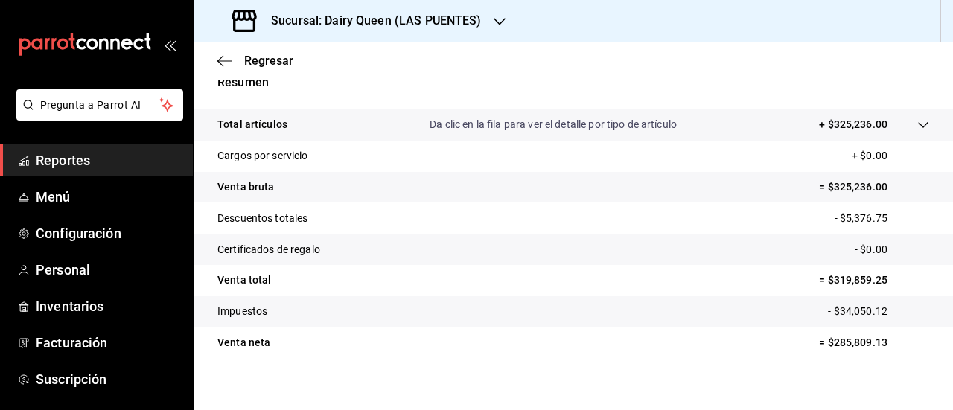
click at [496, 16] on icon "button" at bounding box center [499, 22] width 12 height 12
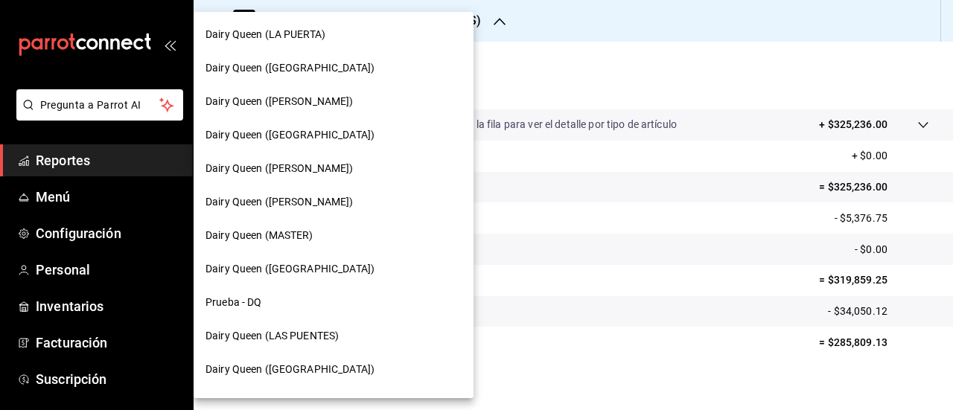
scroll to position [731, 0]
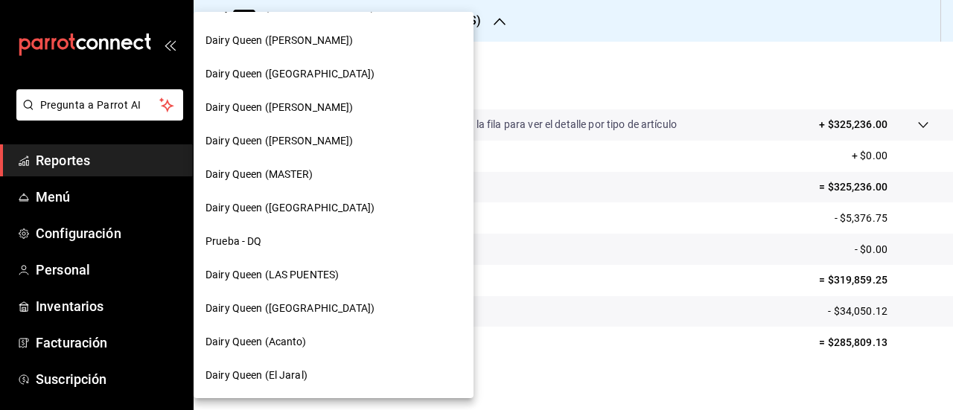
click at [318, 371] on div "Dairy Queen (El Jaral)" at bounding box center [333, 376] width 256 height 16
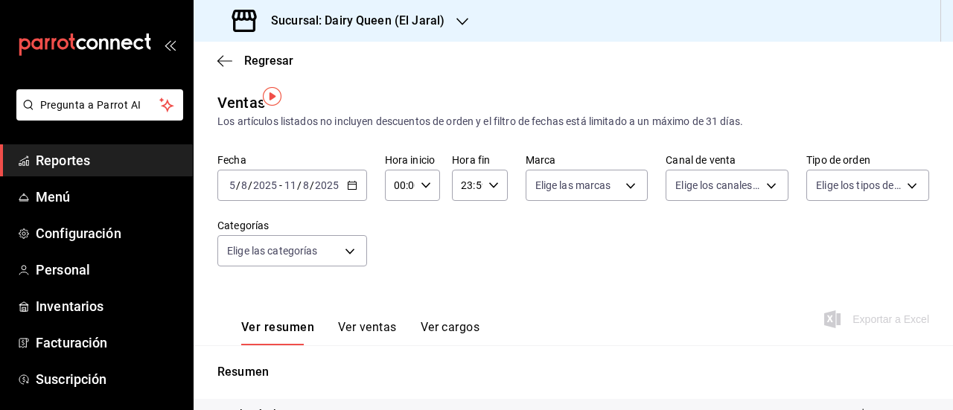
click at [466, 22] on div "Sucursal: Dairy Queen (El Jaral)" at bounding box center [339, 21] width 269 height 42
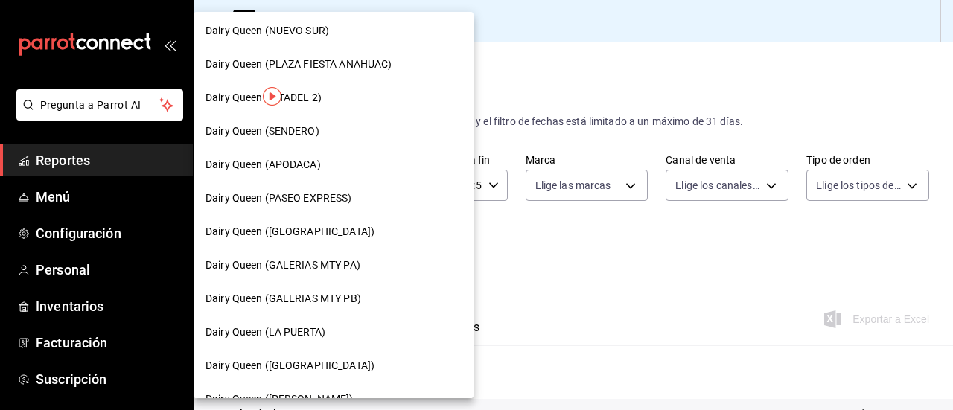
scroll to position [731, 0]
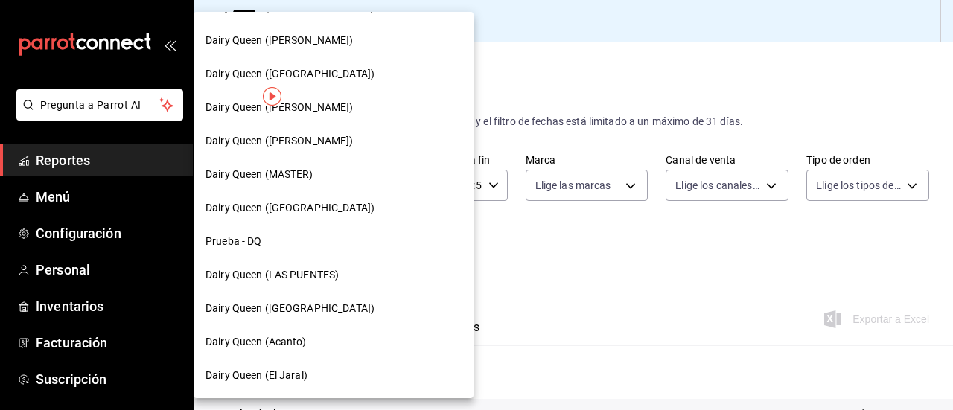
click at [348, 104] on span "Dairy Queen (Citadina Escobedo)" at bounding box center [279, 108] width 148 height 16
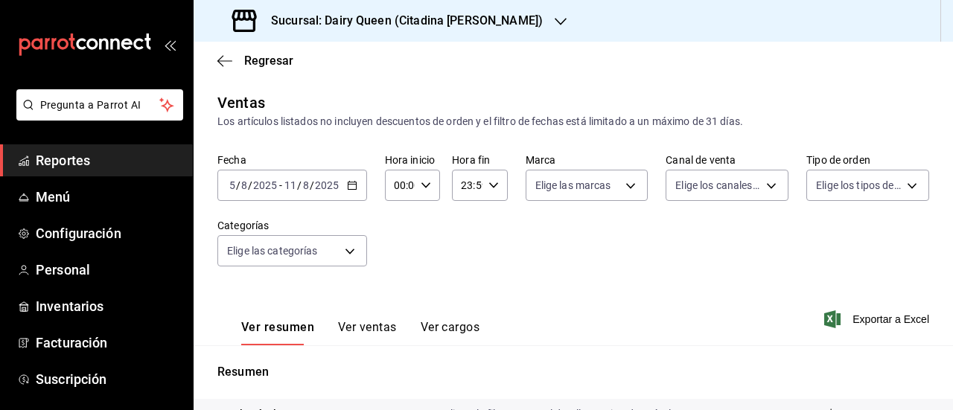
scroll to position [290, 0]
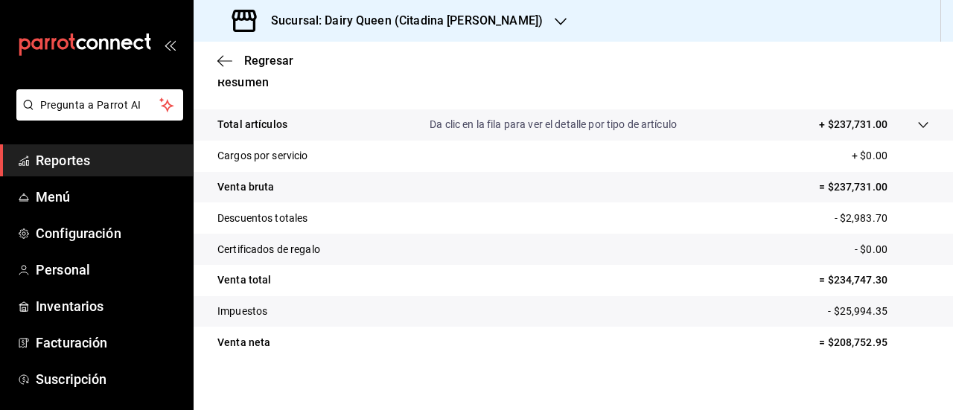
click at [554, 26] on icon "button" at bounding box center [560, 22] width 12 height 12
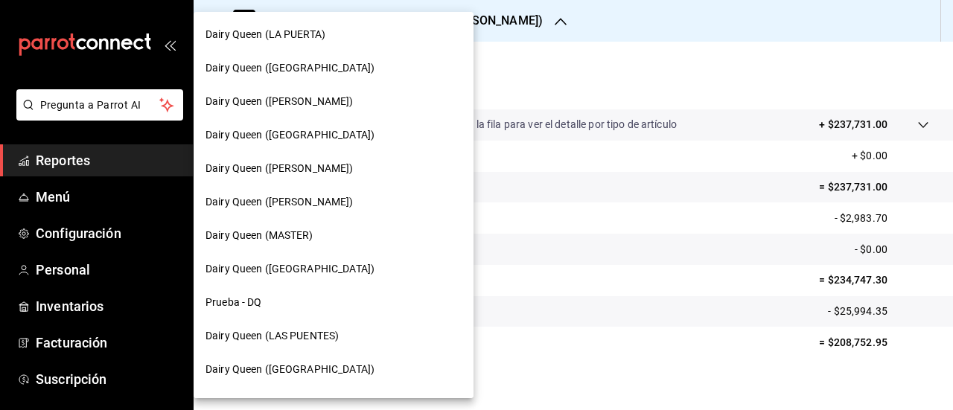
scroll to position [731, 0]
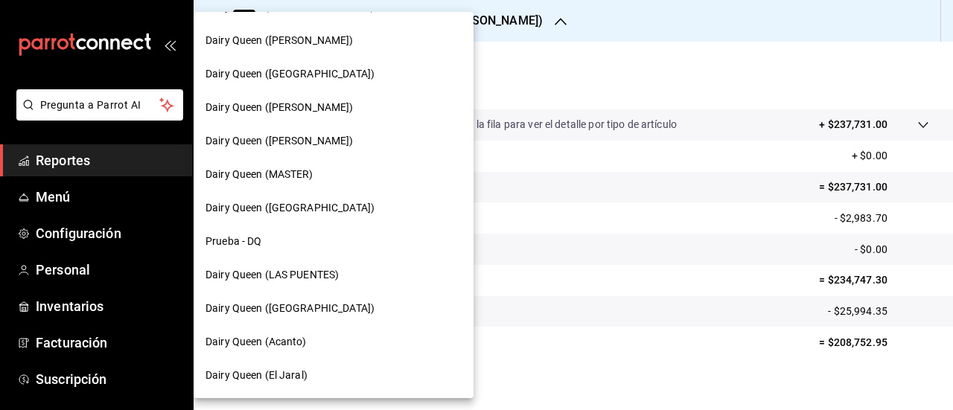
click at [315, 82] on div "Dairy Queen (Plaza Paraíso)" at bounding box center [334, 73] width 280 height 33
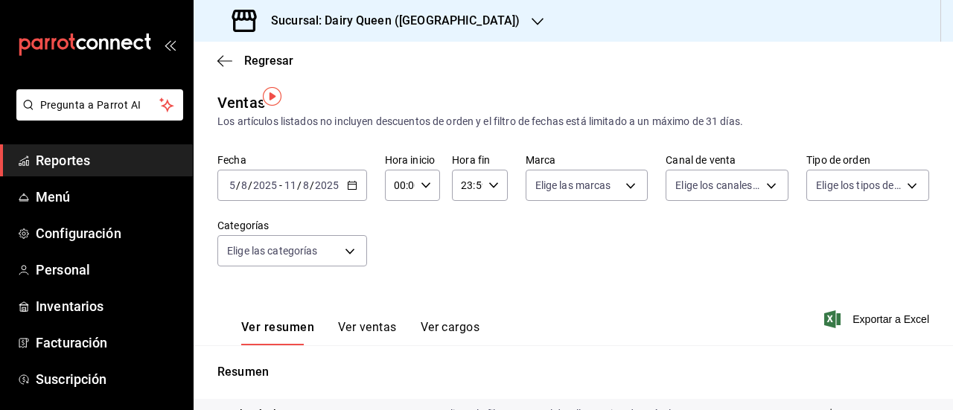
scroll to position [290, 0]
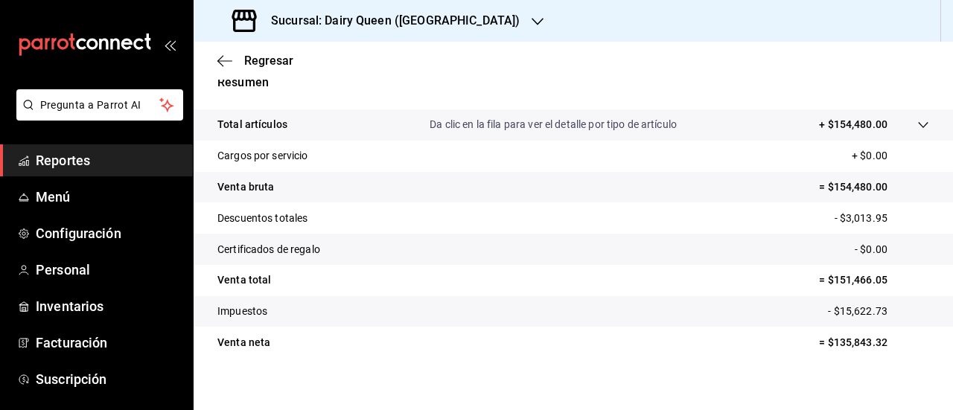
click at [499, 35] on div "Sucursal: Dairy Queen (Plaza Paraíso)" at bounding box center [377, 21] width 344 height 42
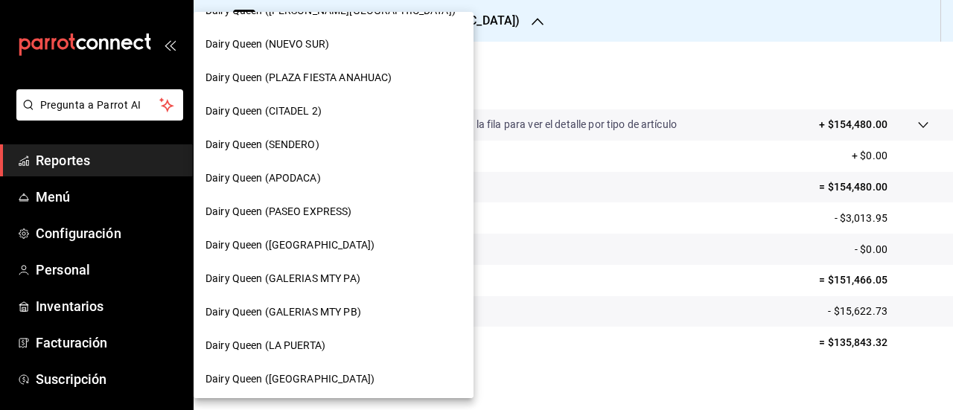
scroll to position [284, 0]
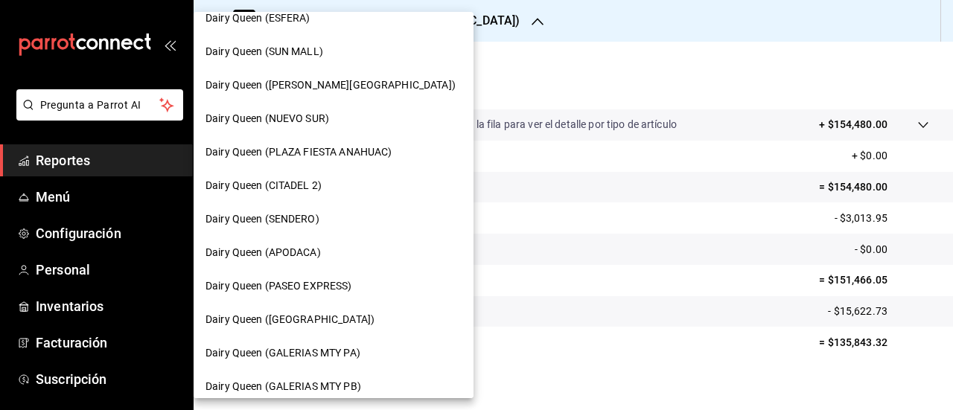
click at [342, 145] on span "Dairy Queen (PLAZA FIESTA ANAHUAC)" at bounding box center [298, 152] width 186 height 16
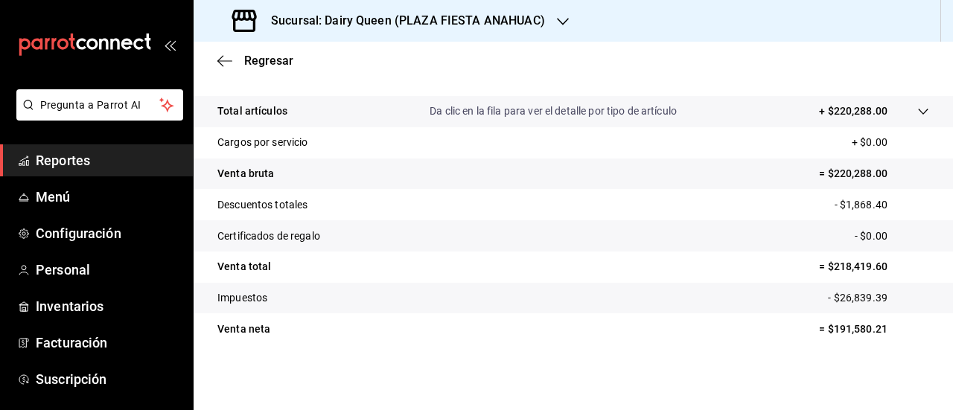
scroll to position [290, 0]
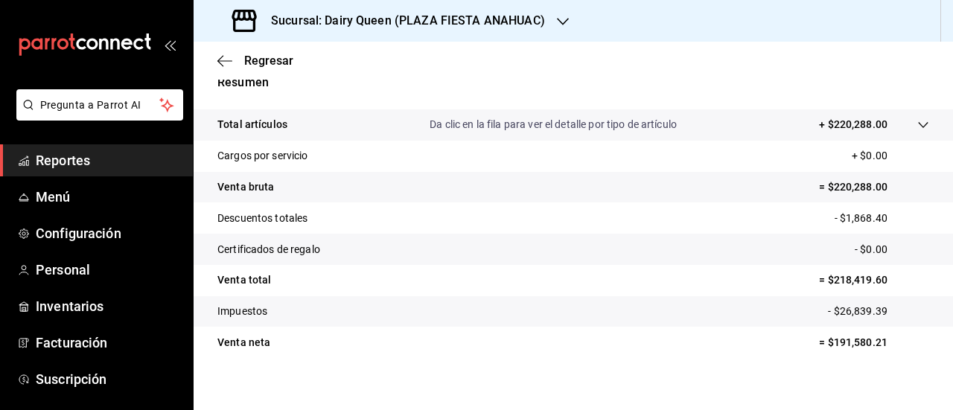
click at [557, 23] on icon "button" at bounding box center [563, 22] width 12 height 12
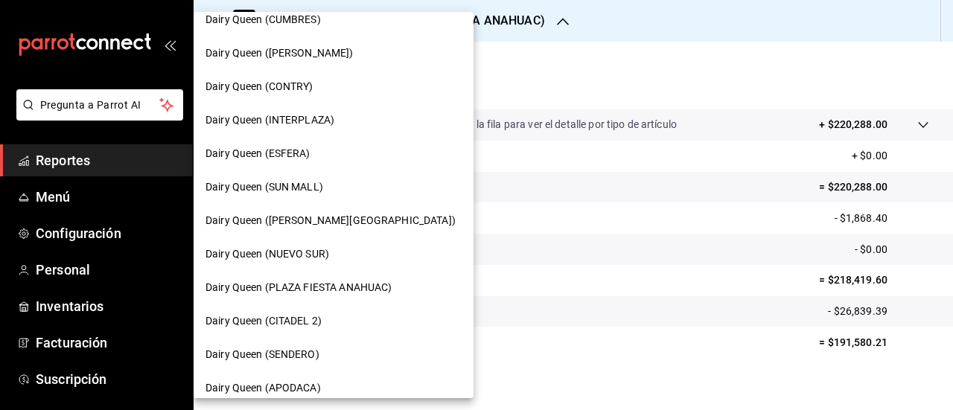
scroll to position [223, 0]
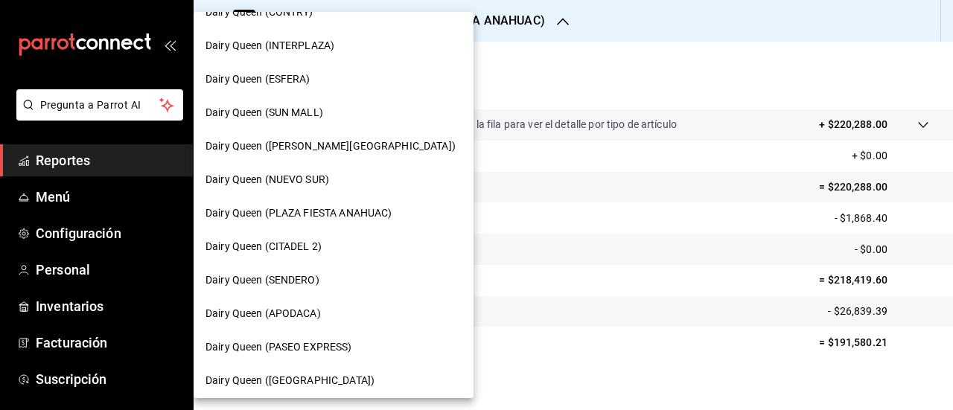
click at [325, 249] on div "Dairy Queen (CITADEL 2)" at bounding box center [333, 247] width 256 height 16
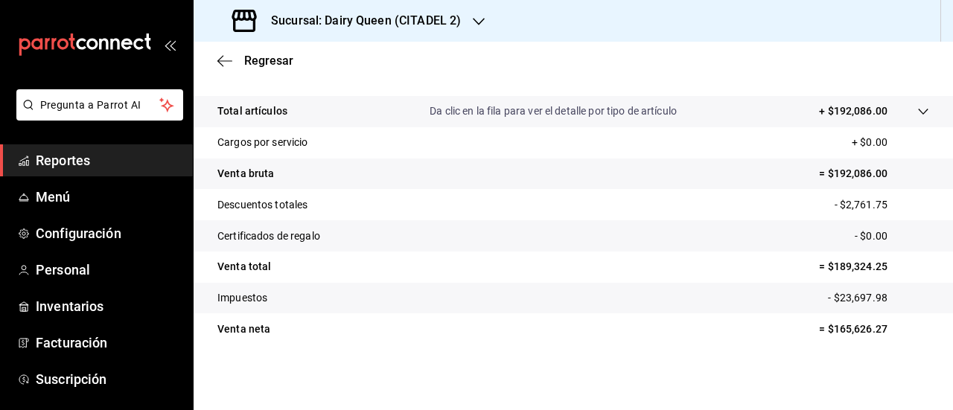
scroll to position [290, 0]
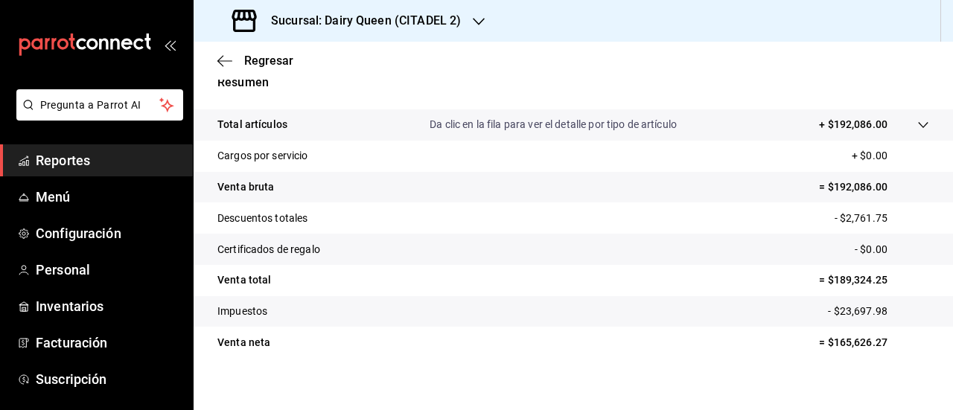
click at [473, 22] on icon "button" at bounding box center [479, 22] width 12 height 12
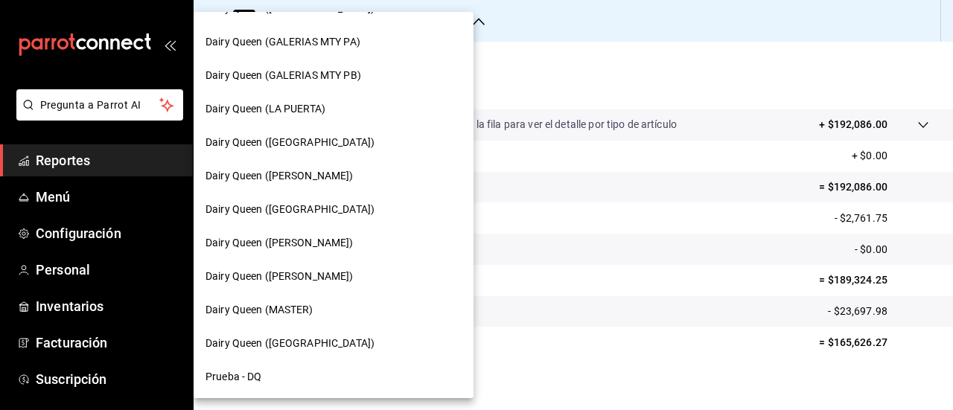
scroll to position [521, 0]
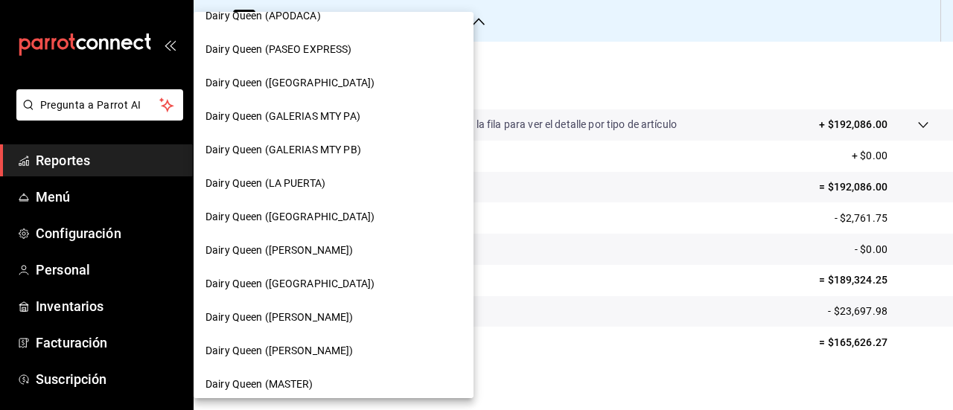
click at [319, 92] on div "Dairy Queen (CONCORDIA)" at bounding box center [334, 82] width 280 height 33
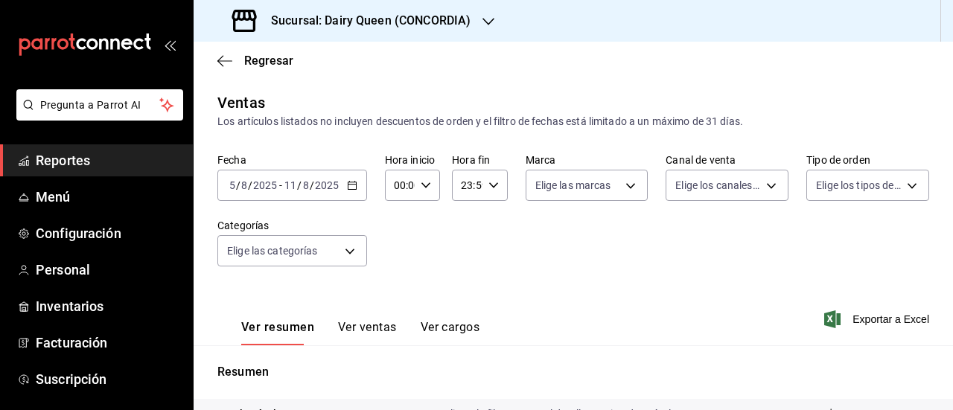
scroll to position [290, 0]
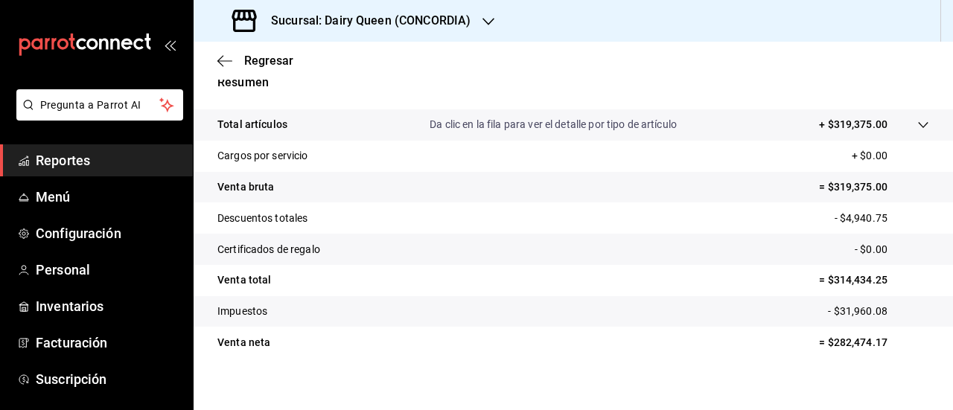
click at [488, 23] on icon "button" at bounding box center [488, 21] width 12 height 7
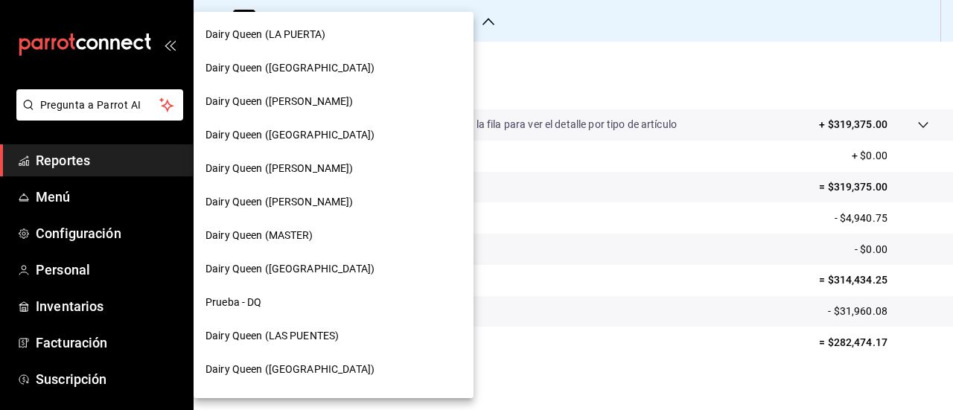
scroll to position [731, 0]
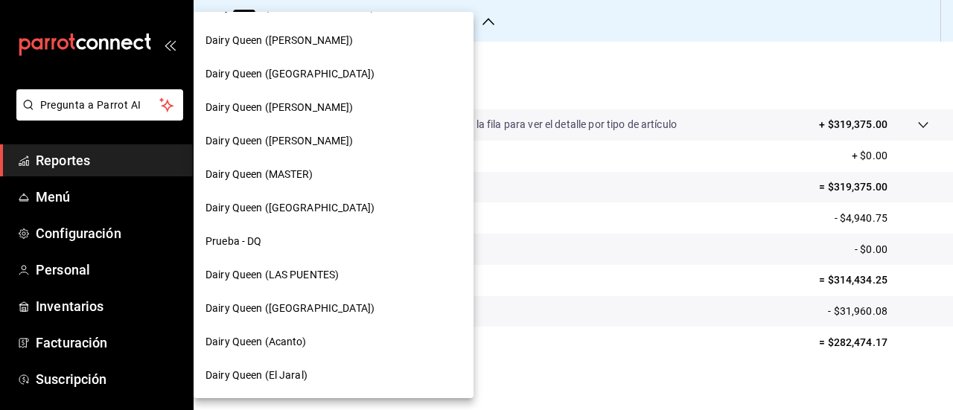
click at [324, 212] on span "Dairy Queen (Riviera del sol)" at bounding box center [289, 208] width 169 height 16
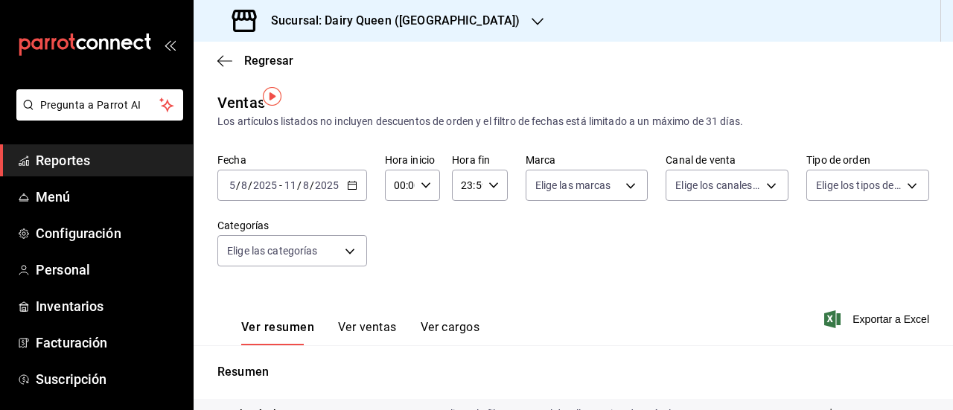
scroll to position [290, 0]
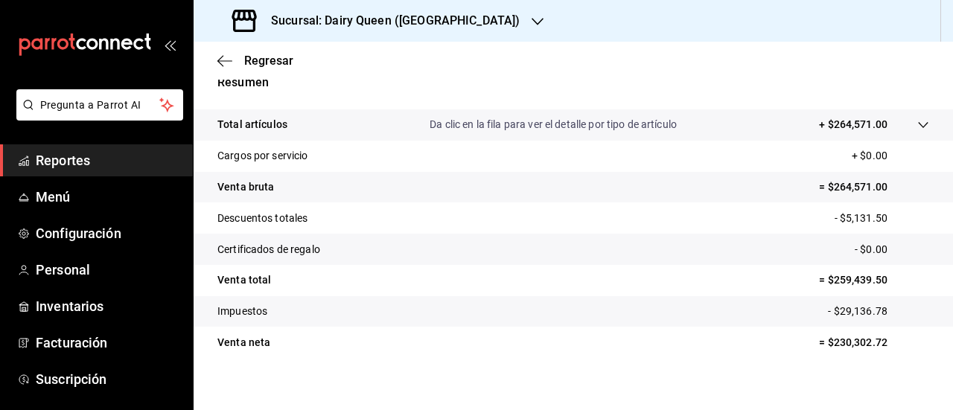
click at [531, 21] on icon "button" at bounding box center [537, 22] width 12 height 12
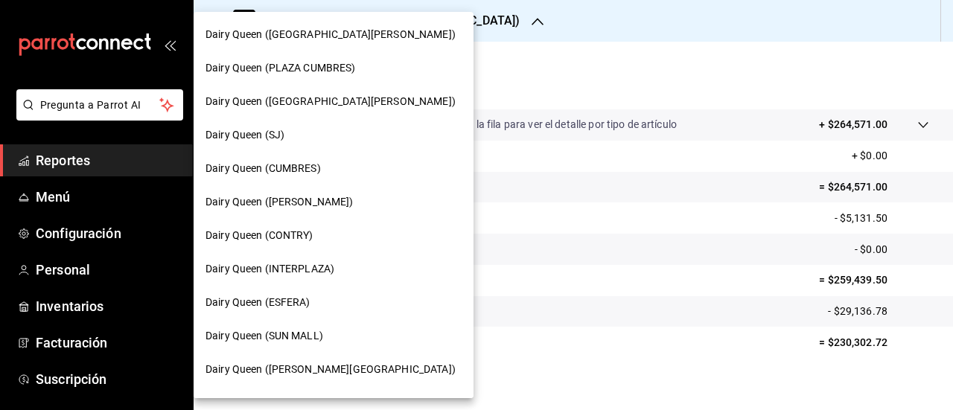
click at [329, 339] on div "Dairy Queen (SUN MALL)" at bounding box center [333, 336] width 256 height 16
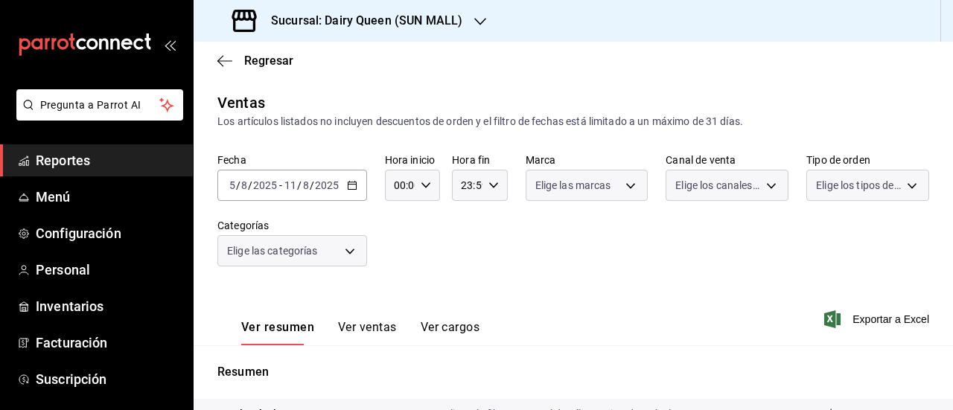
scroll to position [290, 0]
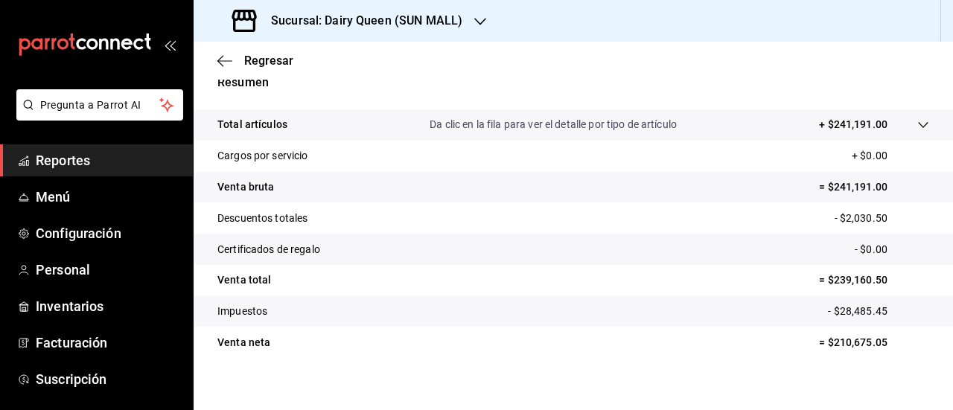
click at [479, 23] on icon "button" at bounding box center [480, 21] width 12 height 7
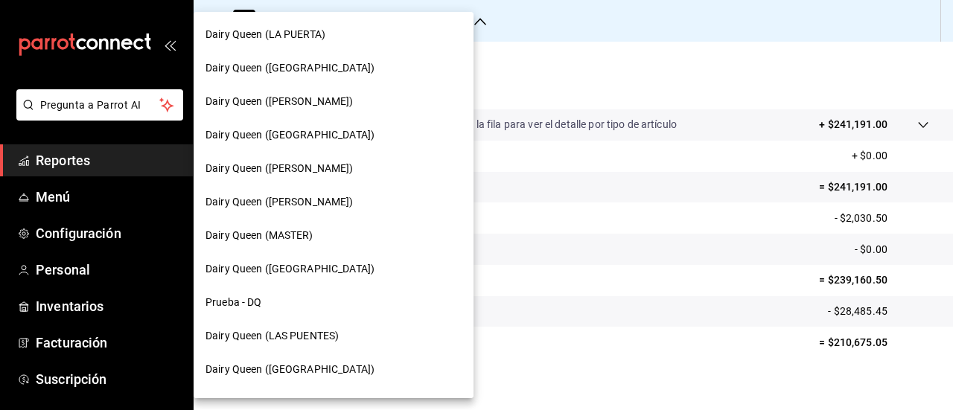
scroll to position [731, 0]
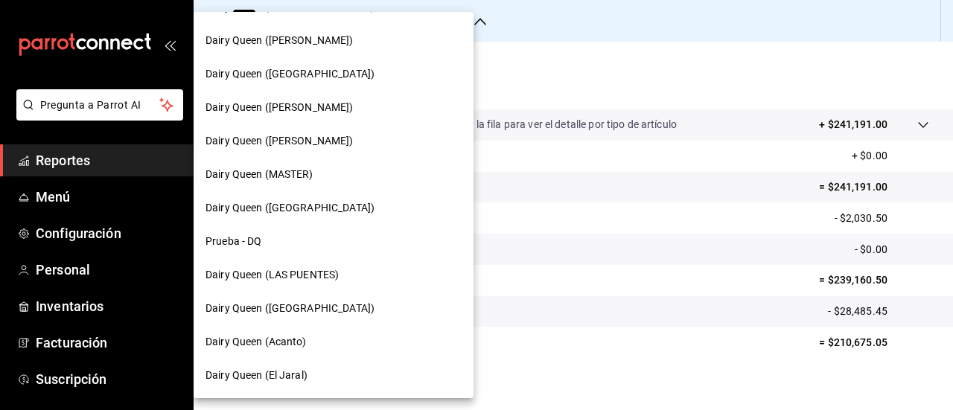
click at [309, 344] on div "Dairy Queen (Acanto)" at bounding box center [333, 342] width 256 height 16
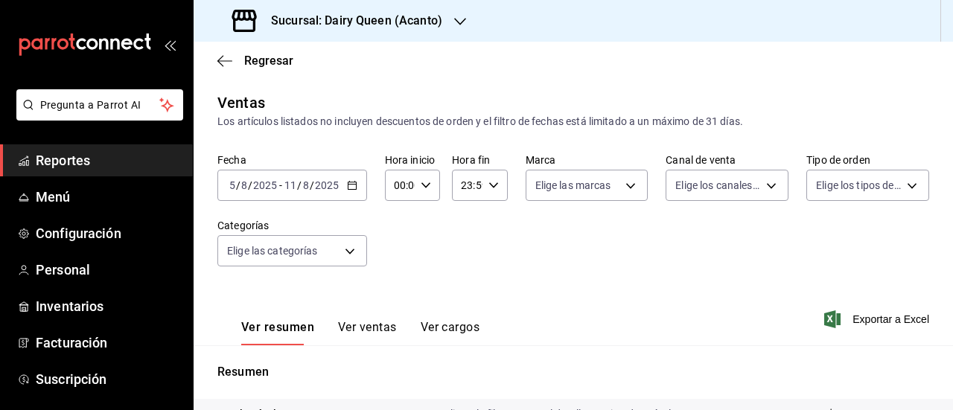
scroll to position [290, 0]
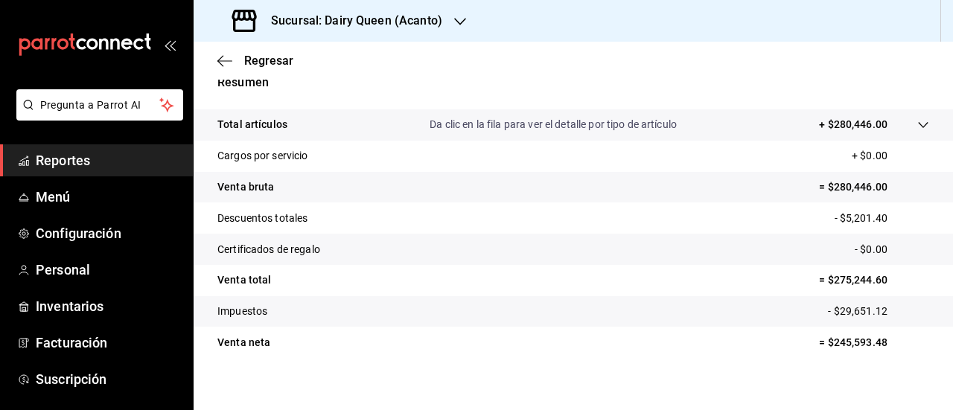
click at [460, 21] on icon "button" at bounding box center [460, 21] width 12 height 7
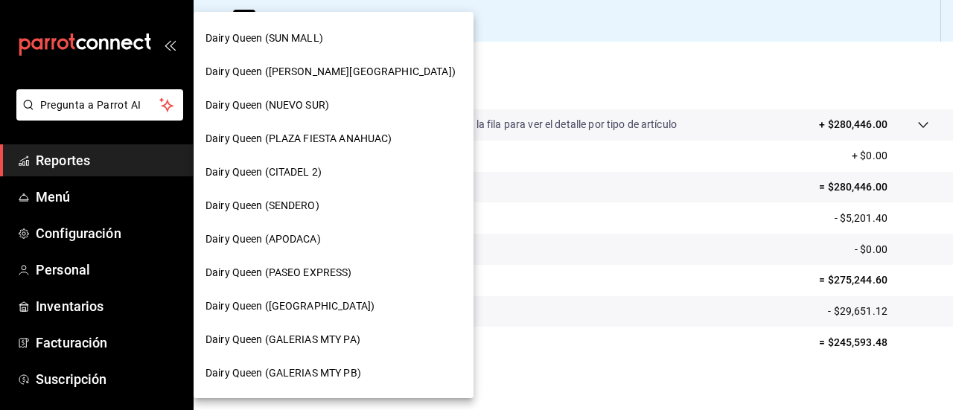
scroll to position [372, 0]
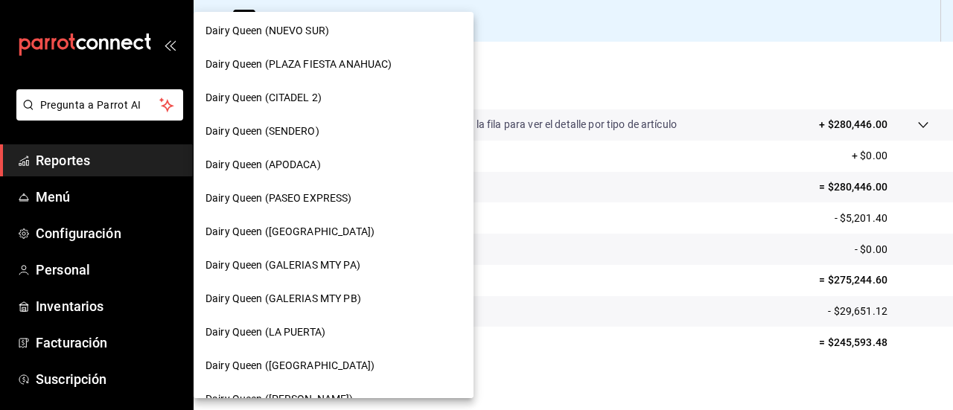
click at [305, 153] on div "Dairy Queen (APODACA)" at bounding box center [334, 164] width 280 height 33
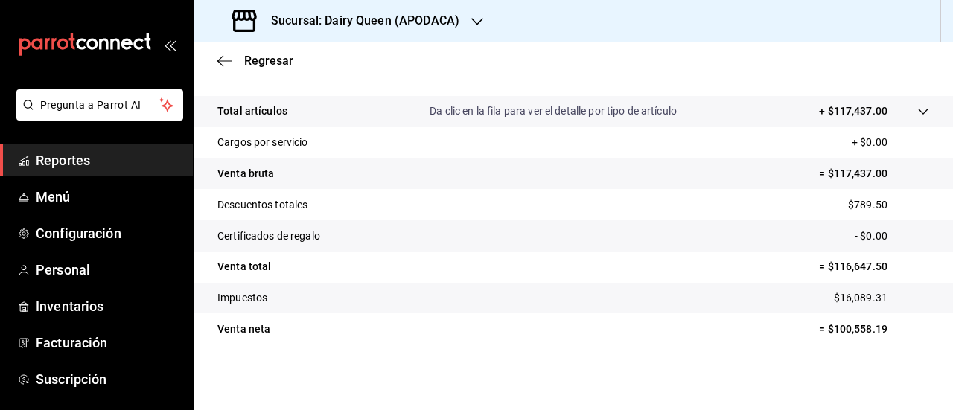
scroll to position [290, 0]
